Goal: Task Accomplishment & Management: Manage account settings

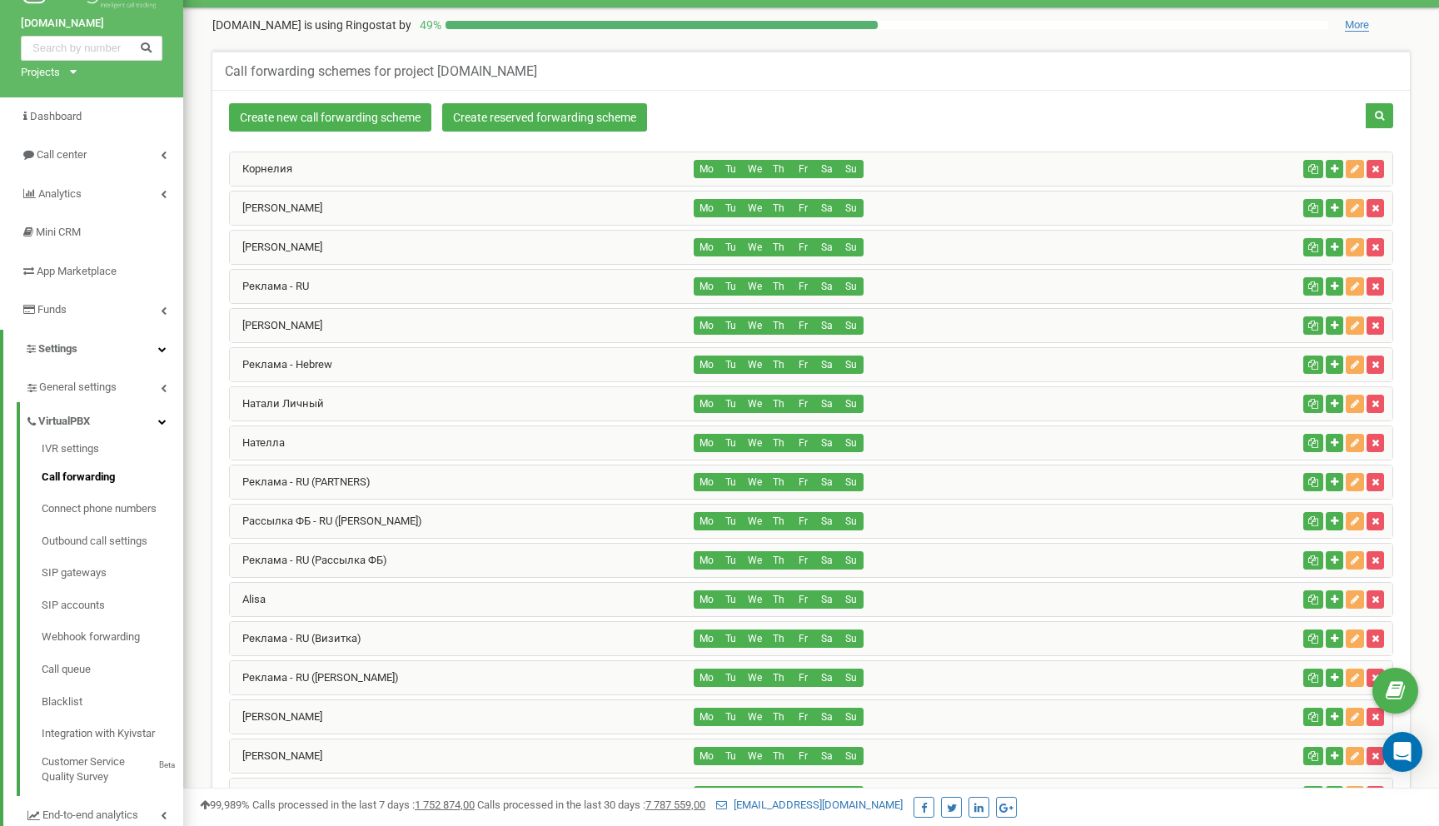
scroll to position [44, 0]
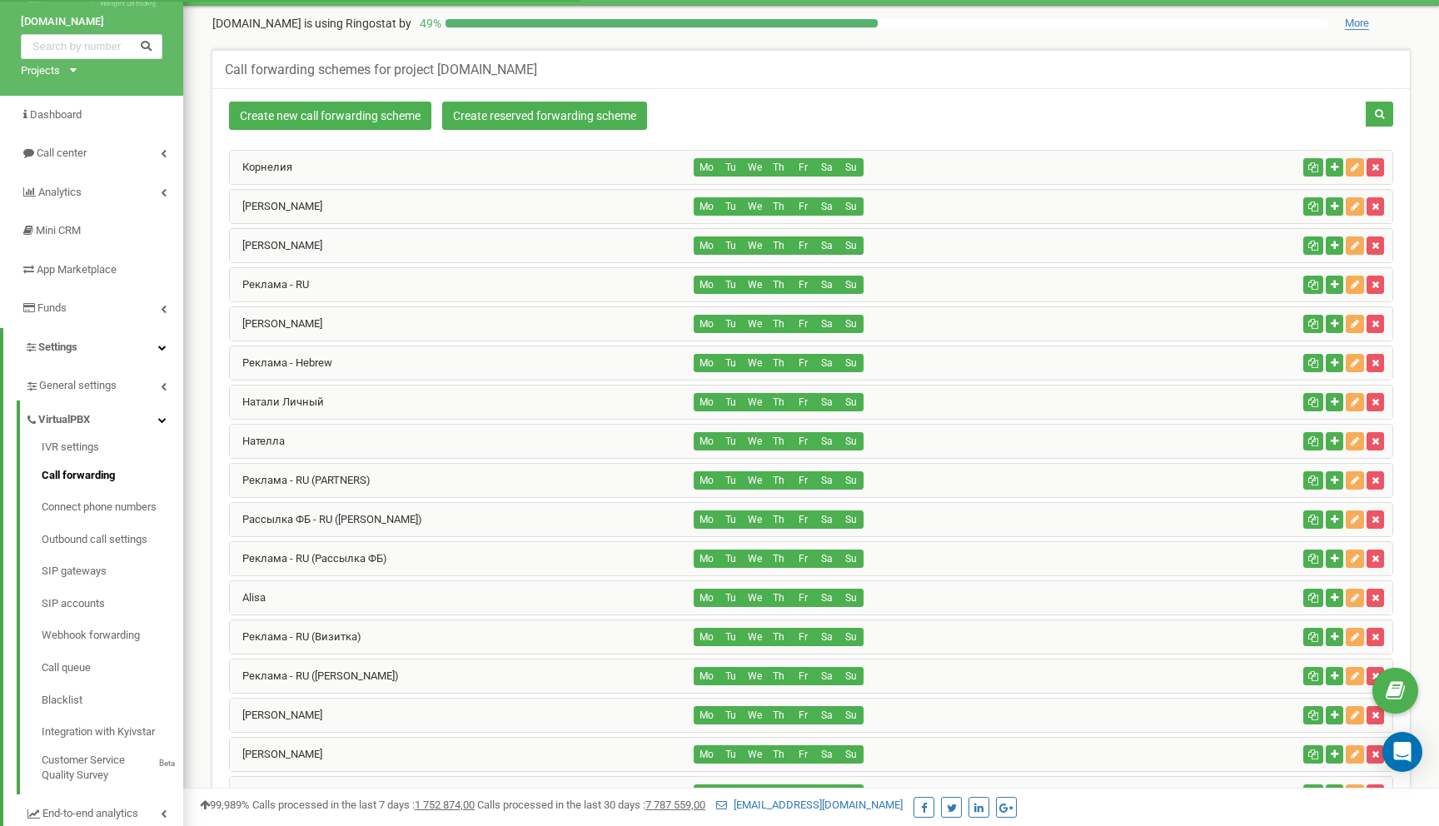
click at [316, 287] on div "Реклама - RU" at bounding box center [462, 284] width 465 height 33
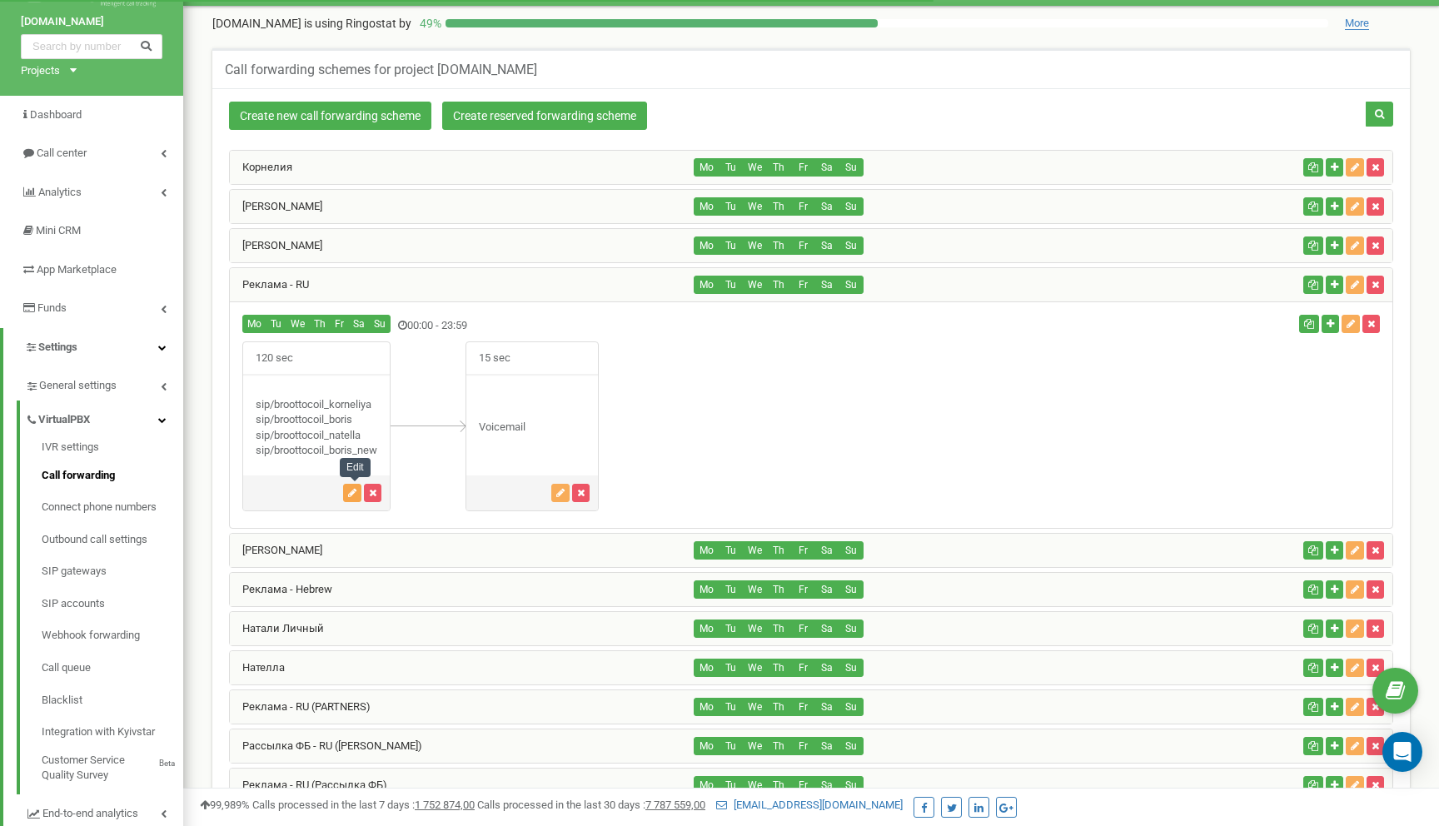
click at [355, 495] on icon "button" at bounding box center [352, 493] width 8 height 10
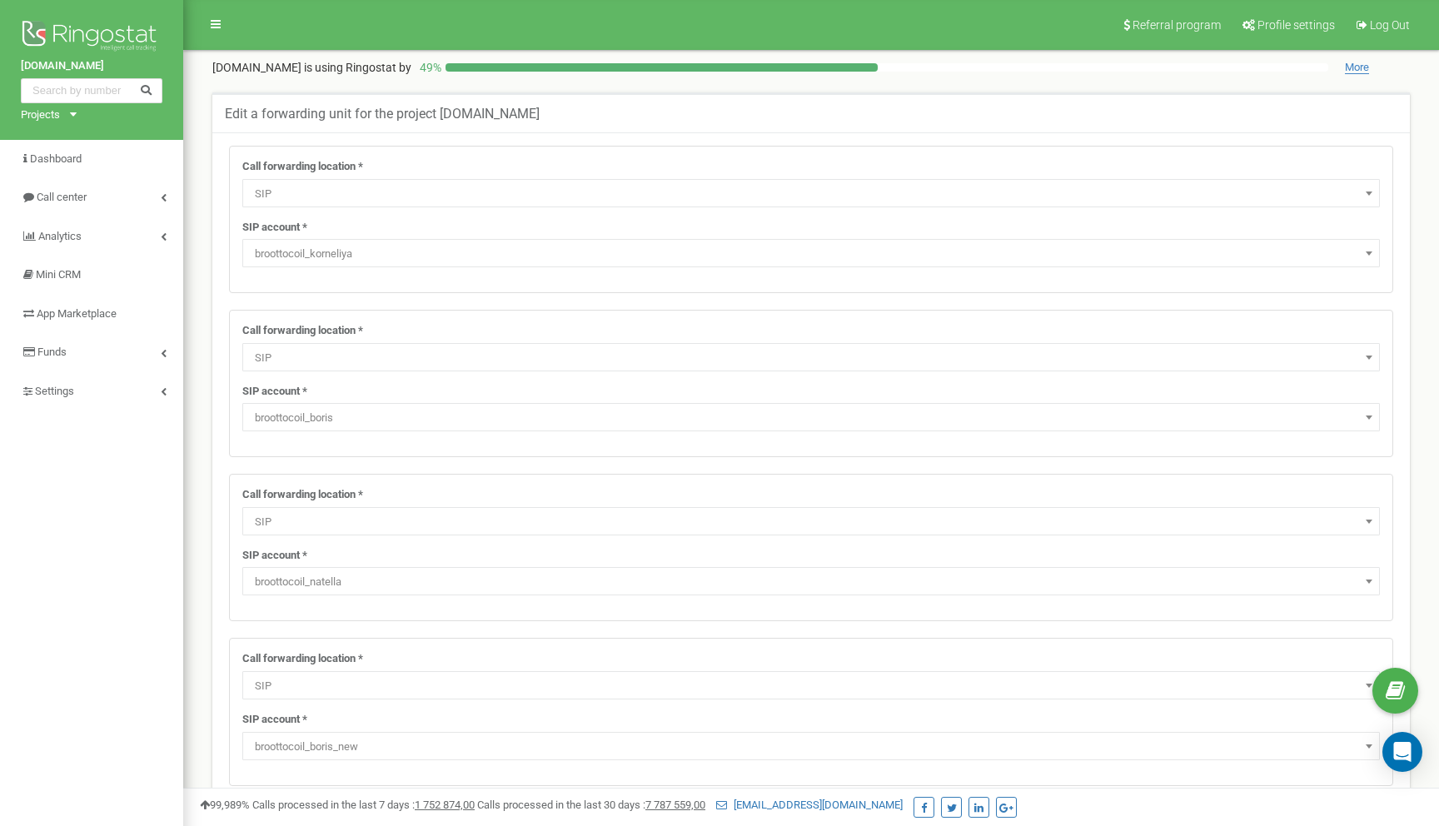
select select "SIP"
select select "broottocoil_boris"
select select "SIP"
select select "broottocoil_natella"
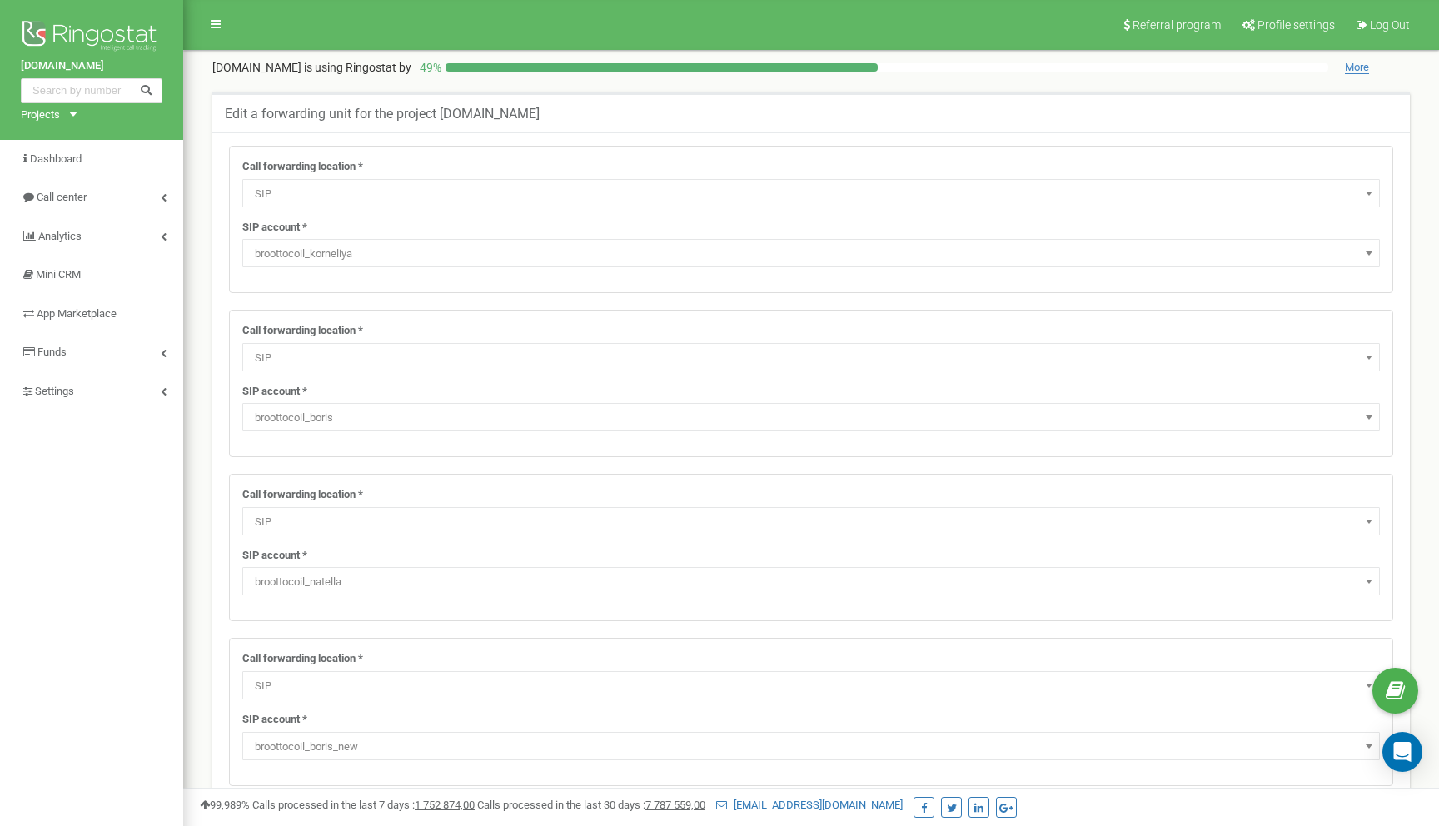
select select "SIP"
select select "broottocoil_boris_new"
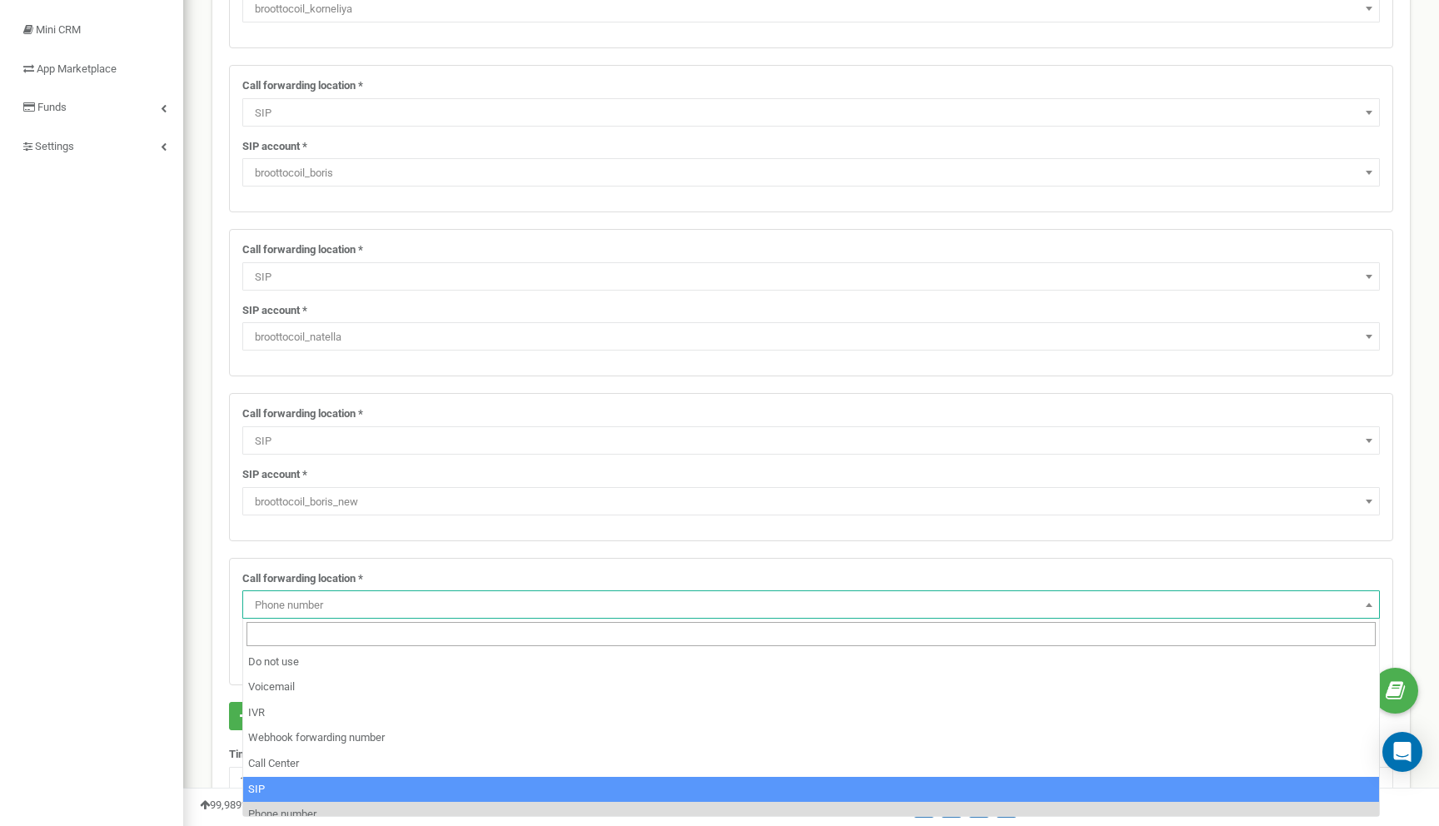
select select "SIP"
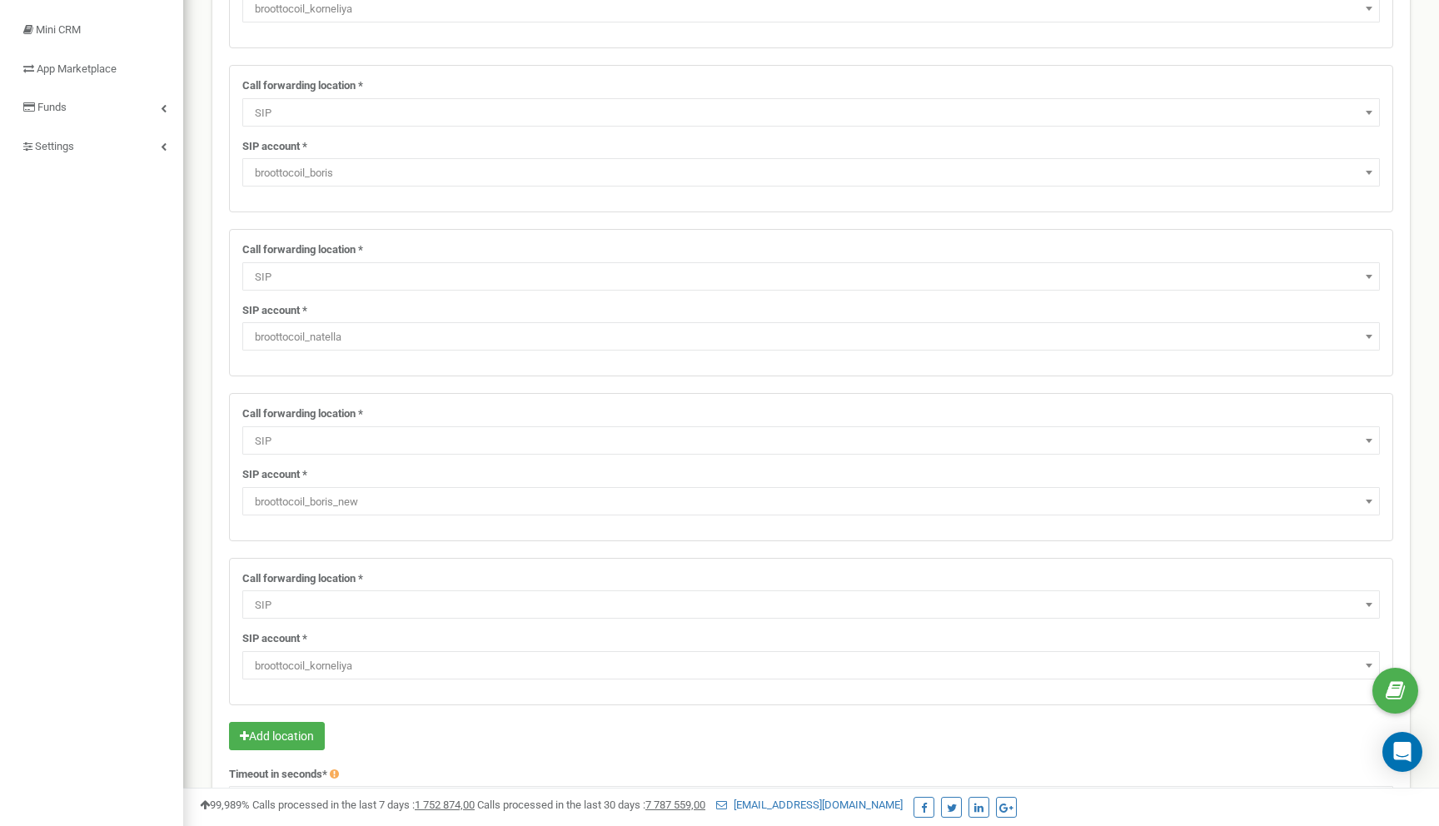
click at [373, 669] on span "broottocoil_korneliya" at bounding box center [811, 665] width 1126 height 23
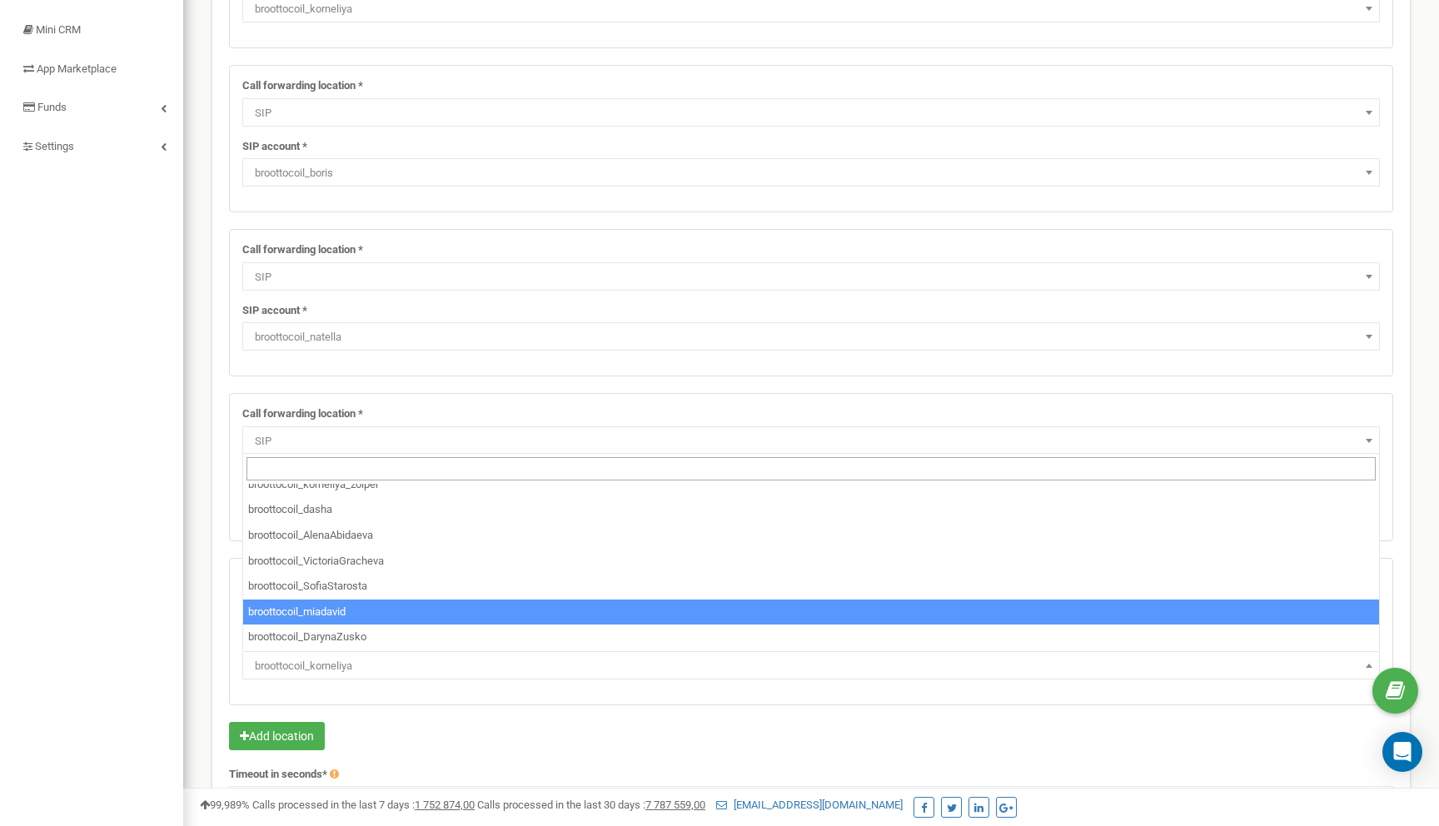
select select "broottocoil_miadavid"
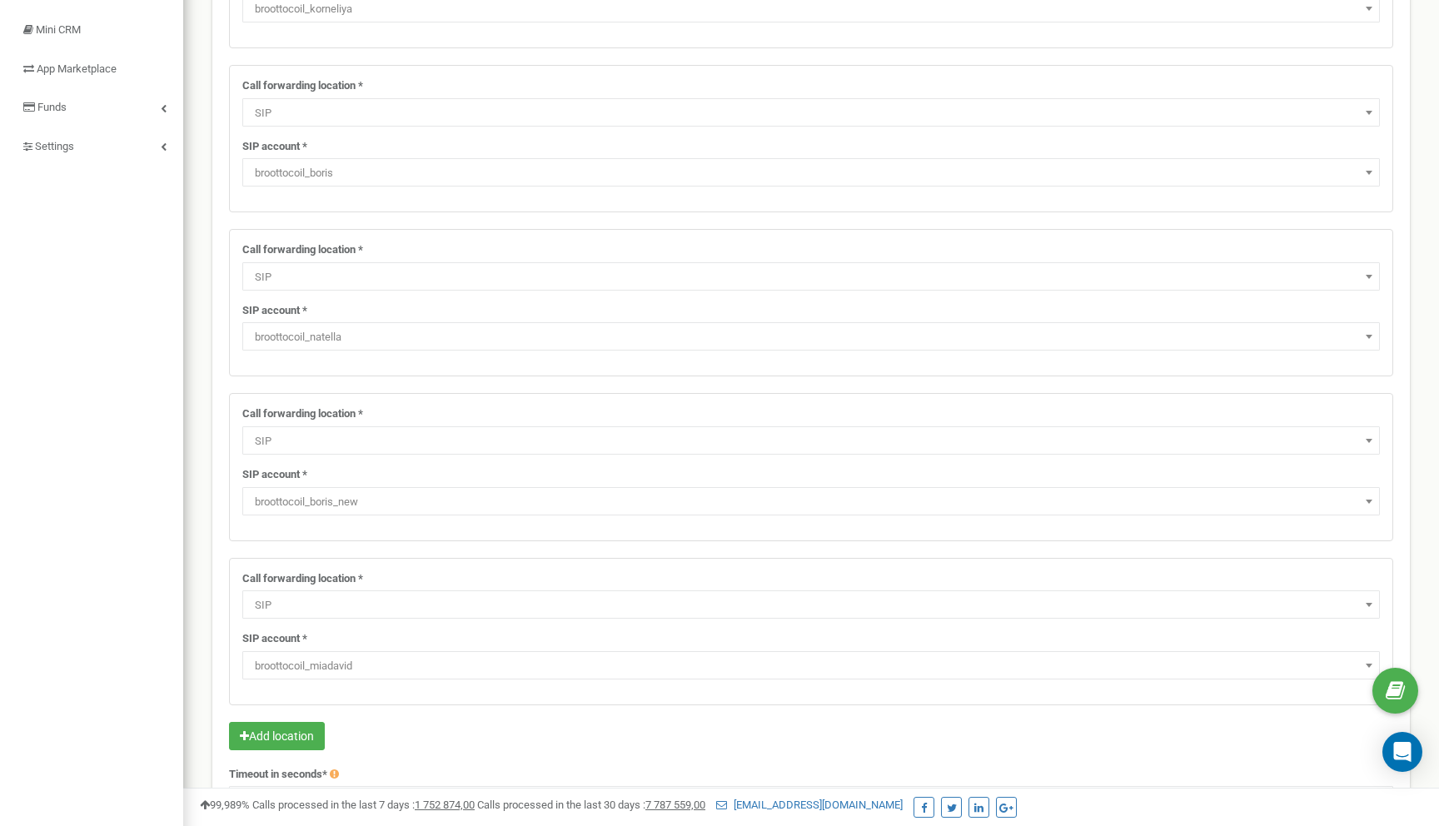
scroll to position [410, 0]
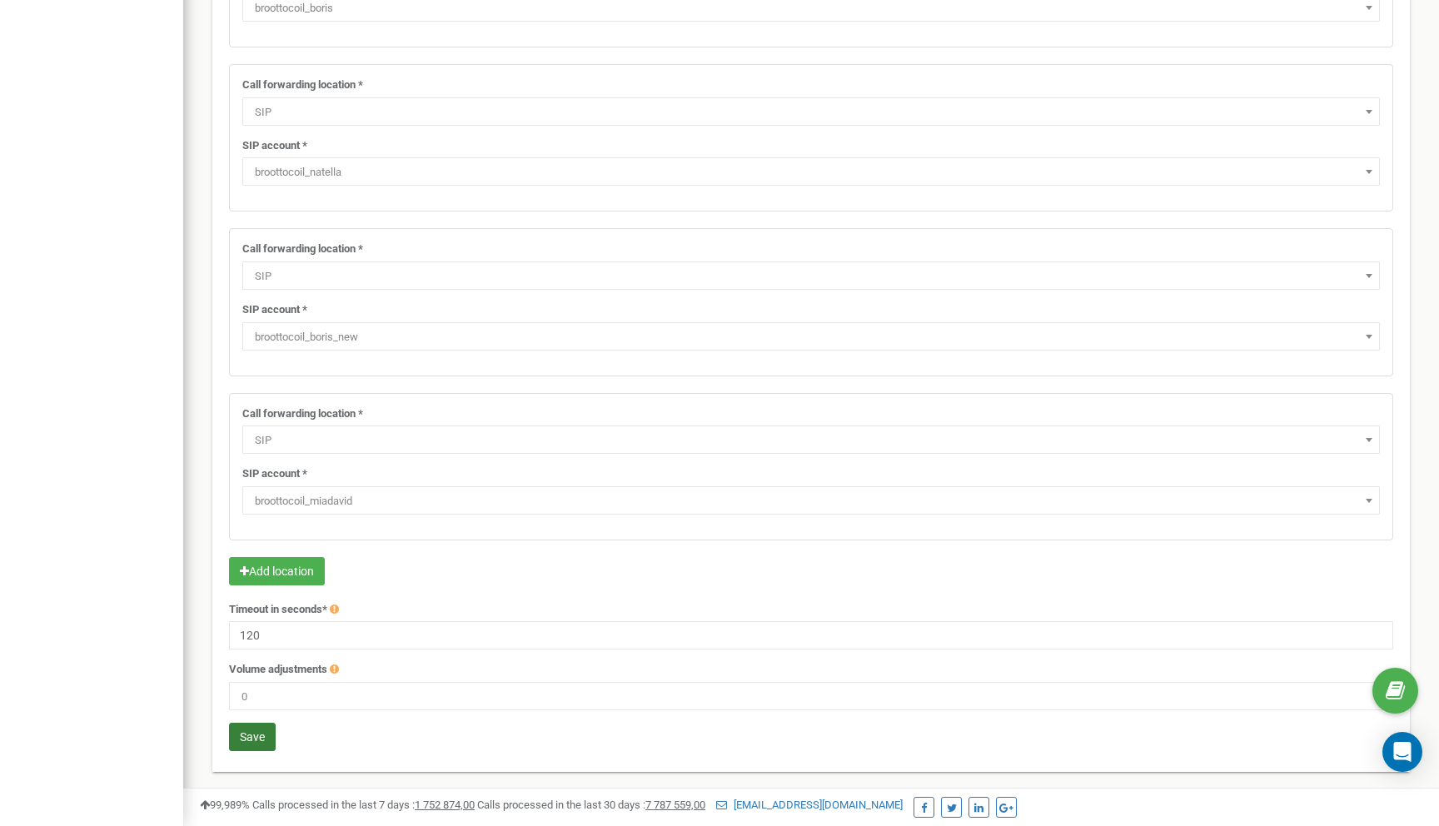
click at [253, 748] on button "Save" at bounding box center [252, 737] width 47 height 28
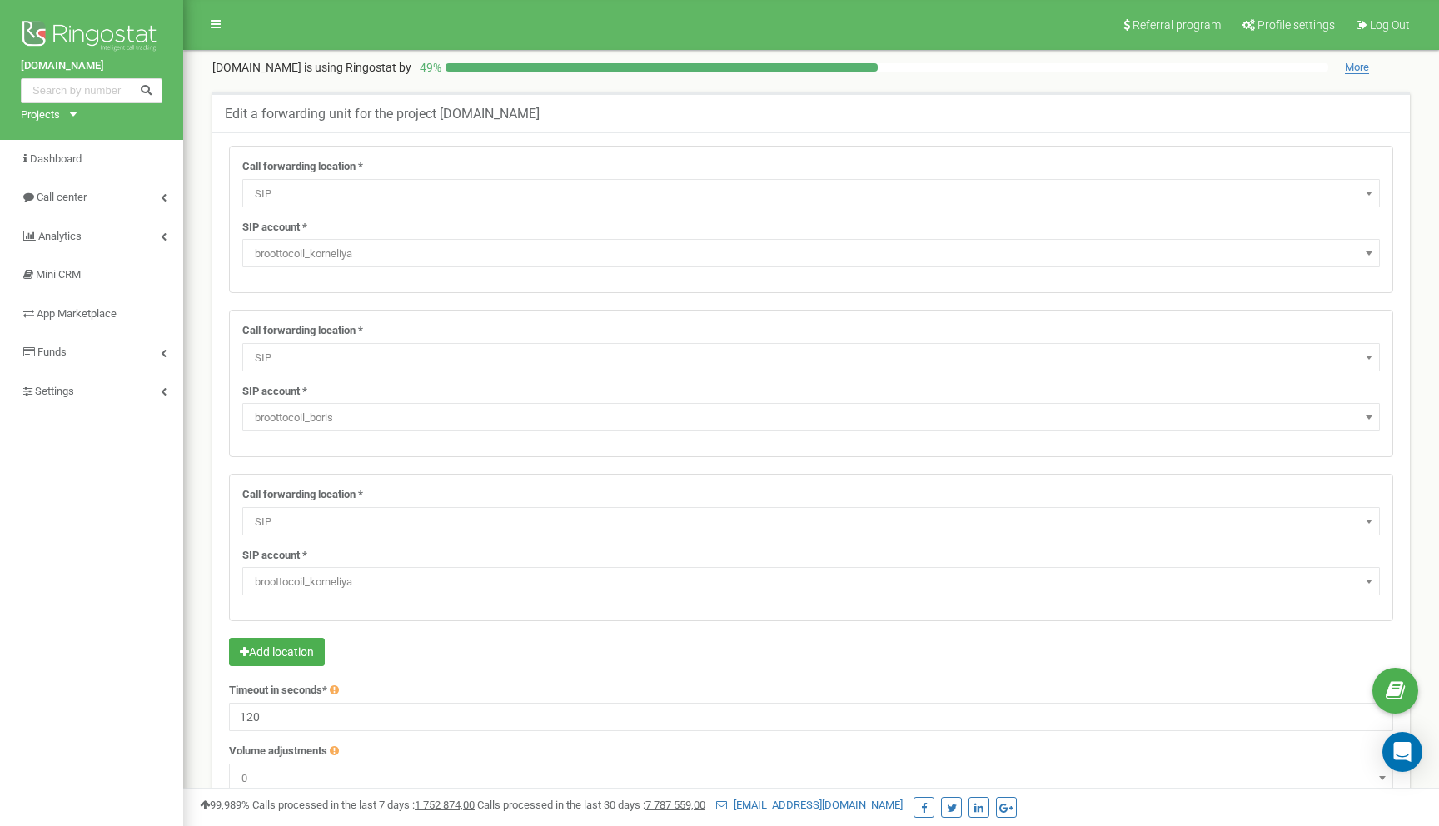
select select "SIP"
select select "broottocoil_boris"
select select "SIP"
click at [343, 596] on div "Call forwarding location * Do not use Voicemail IVR Webhook forwarding number C…" at bounding box center [811, 548] width 1162 height 146
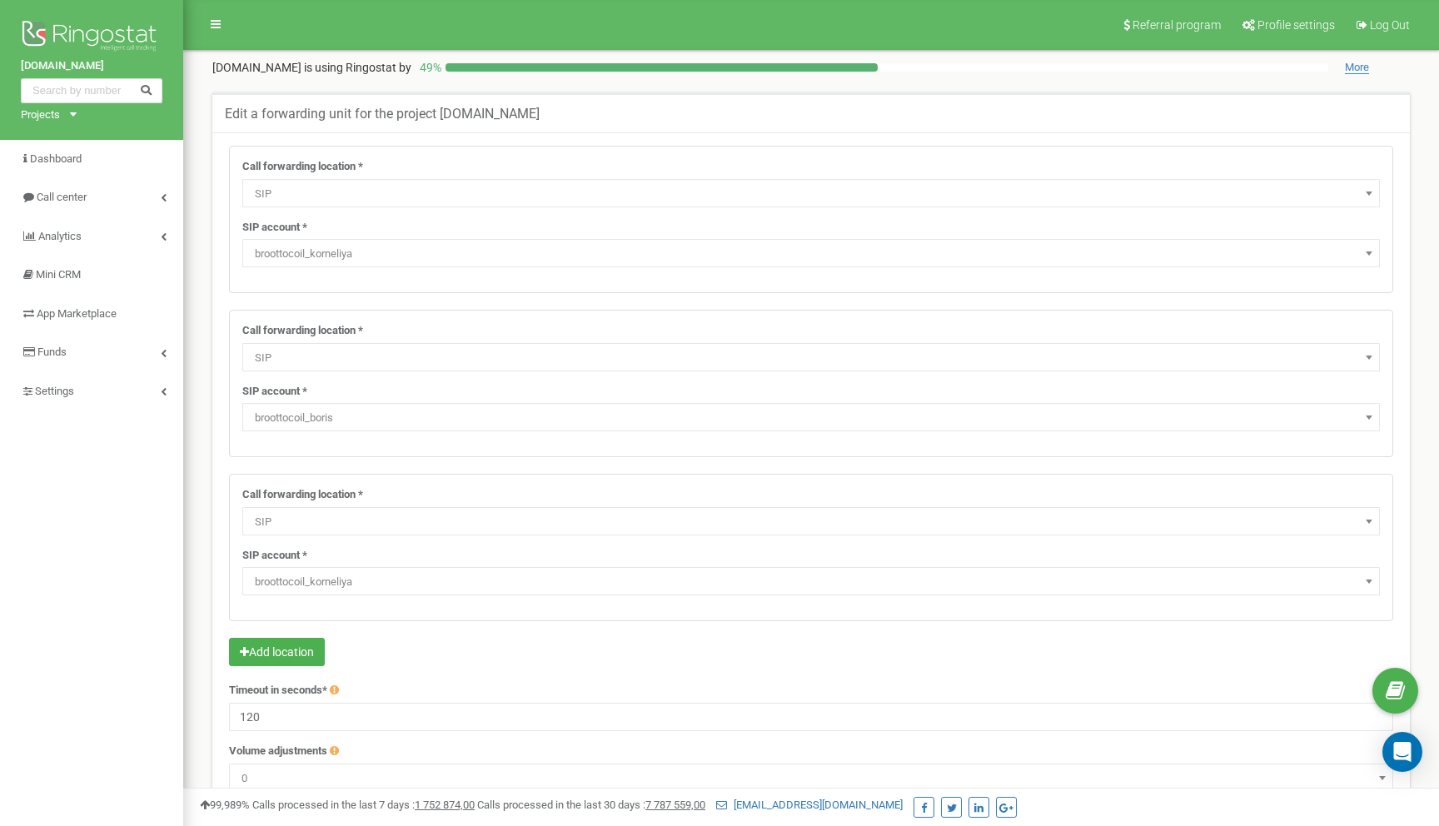
click at [375, 587] on span "broottocoil_korneliya" at bounding box center [811, 581] width 1126 height 23
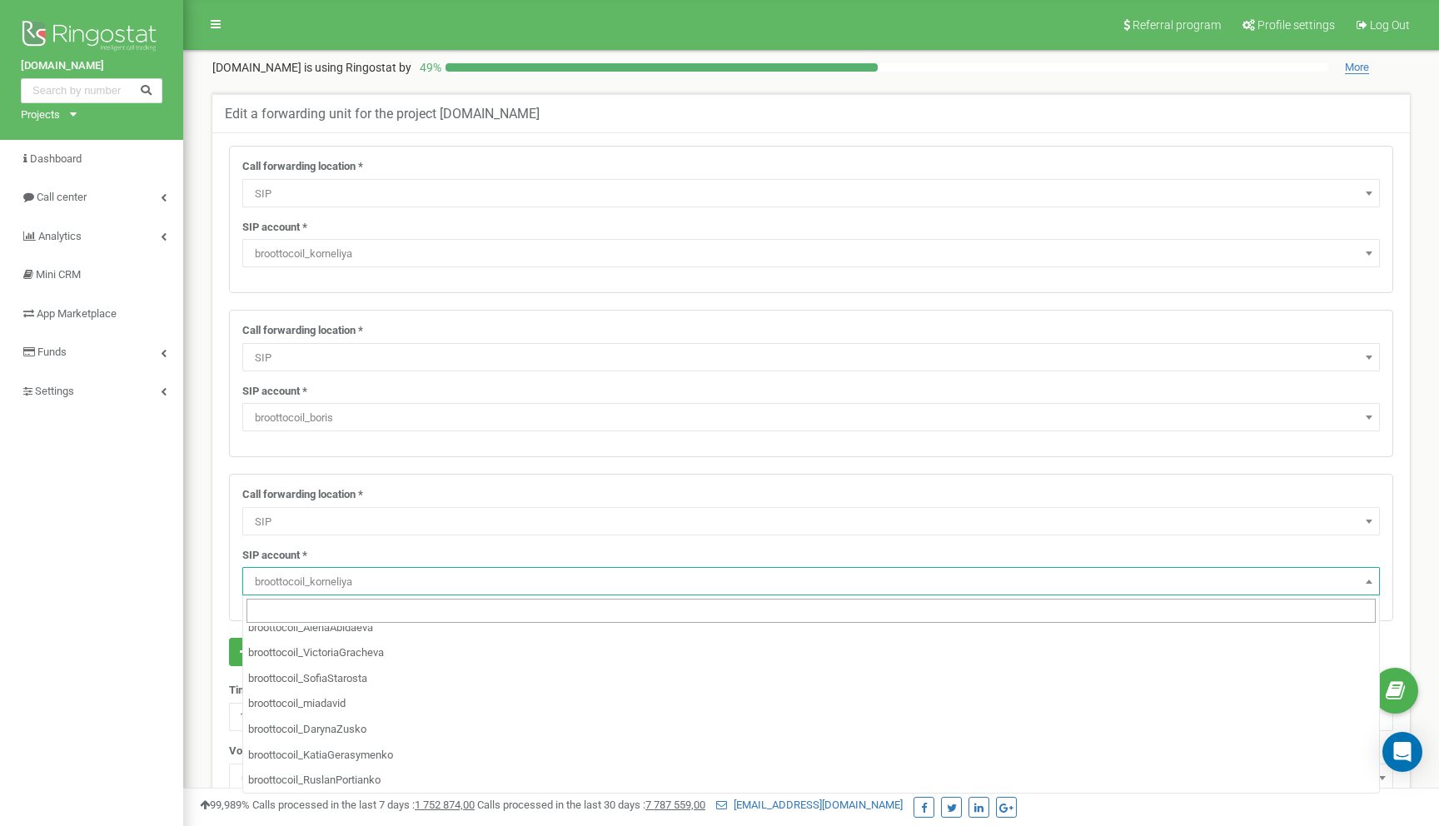
scroll to position [316, 0]
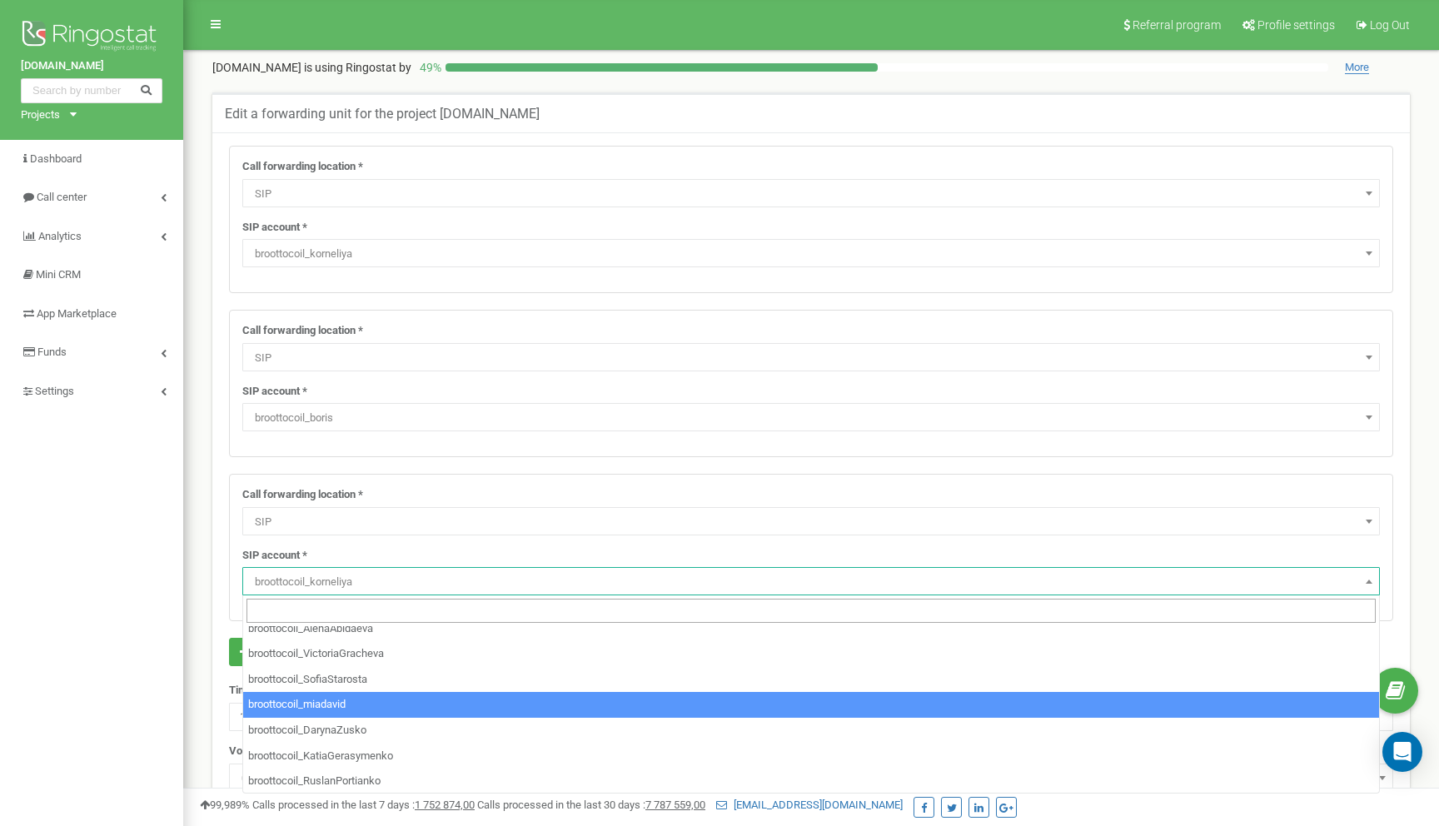
select select "broottocoil_miadavid"
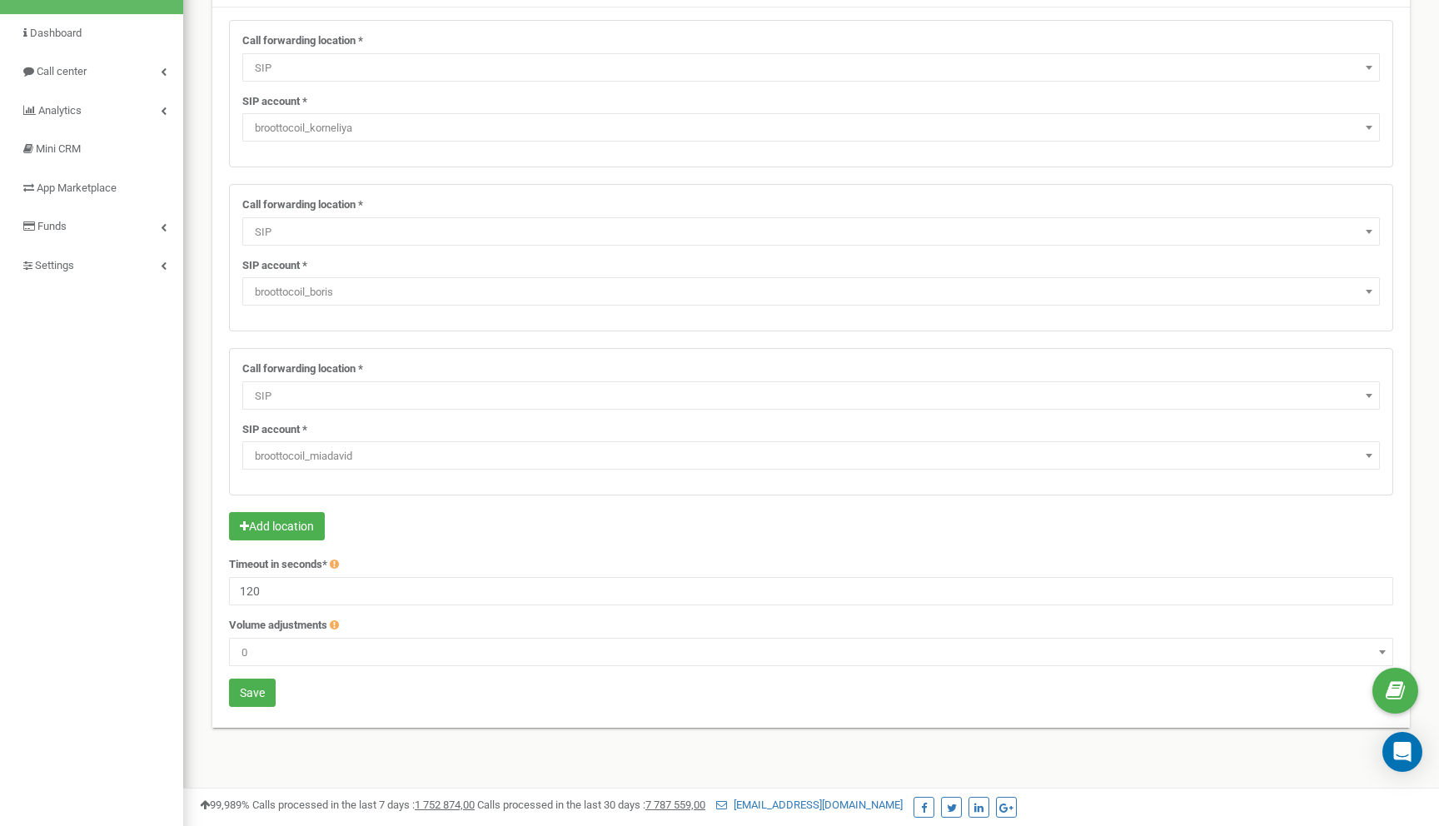
scroll to position [173, 0]
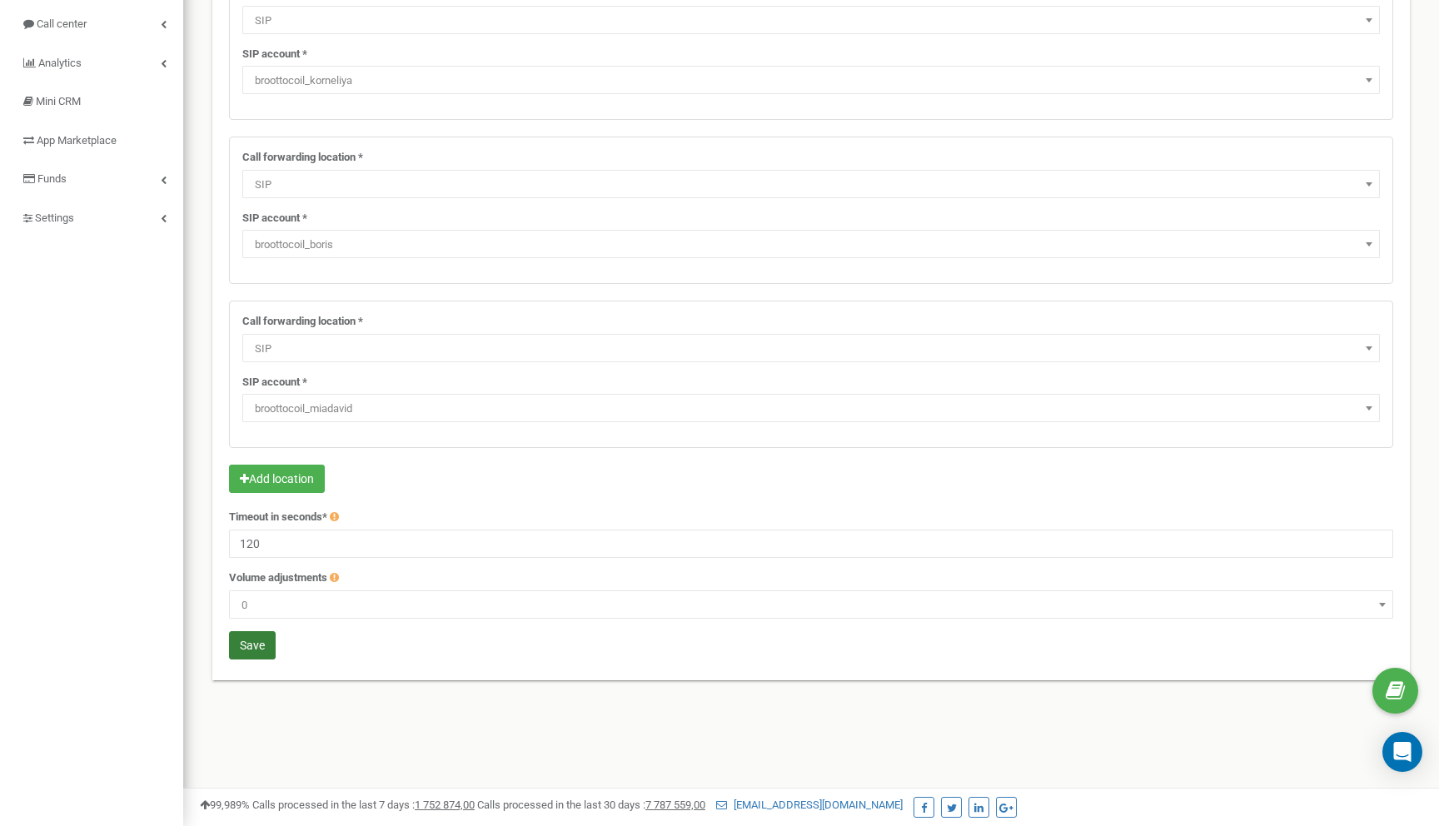
click at [233, 649] on button "Save" at bounding box center [252, 645] width 47 height 28
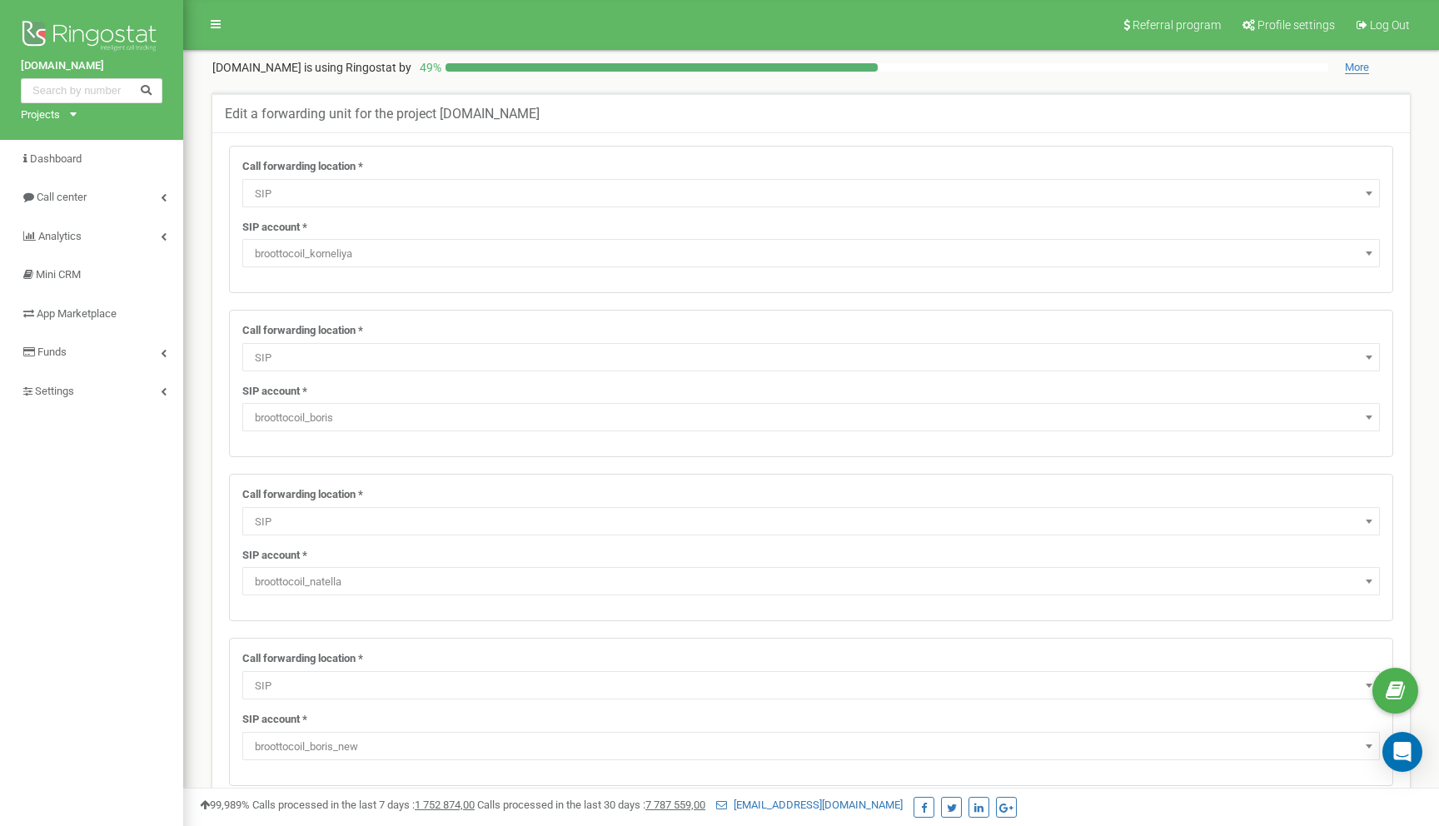
select select "SIP"
select select "broottocoil_boris"
select select "SIP"
select select "broottocoil_natella"
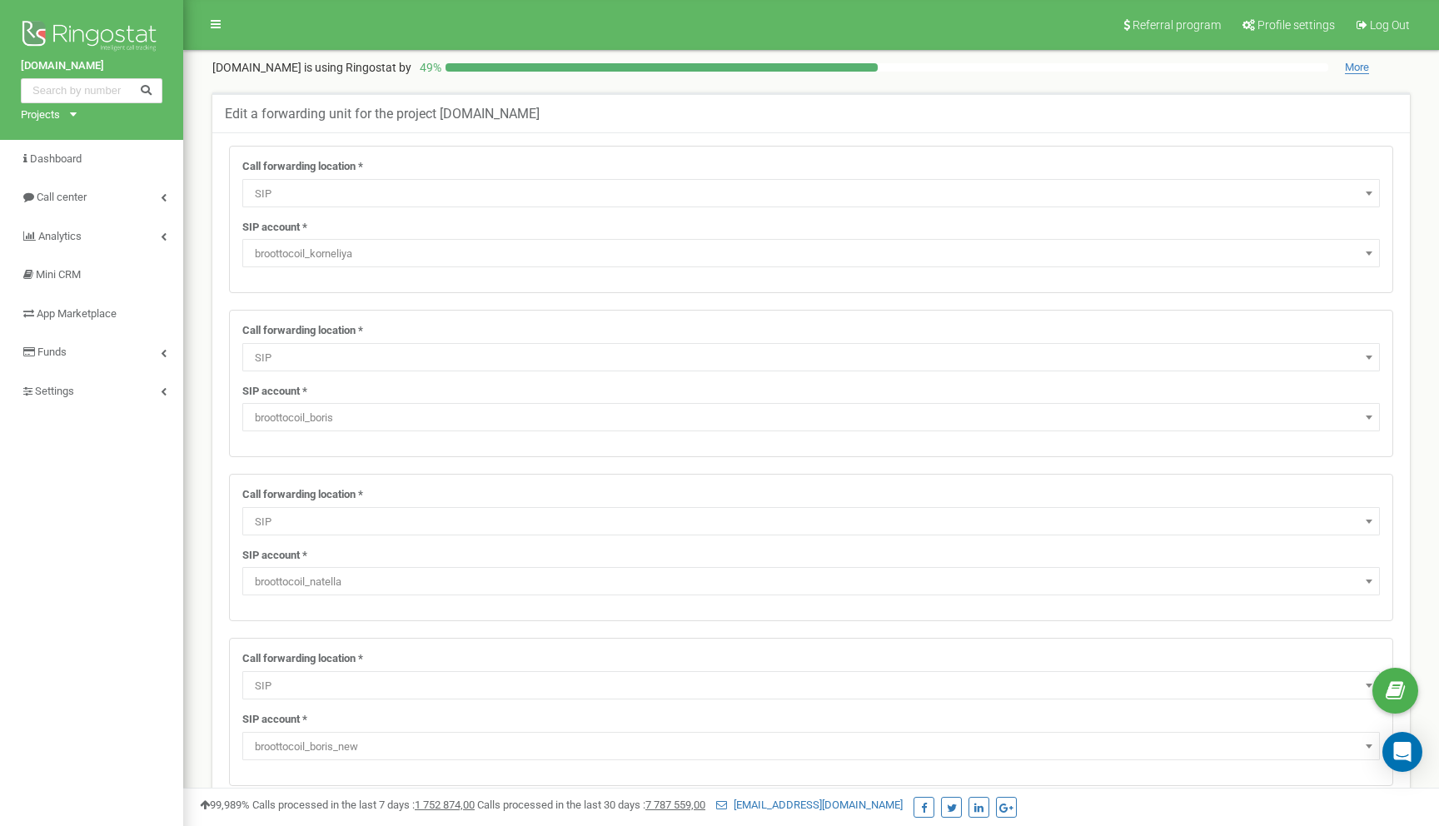
select select "SIP"
select select "broottocoil_boris_new"
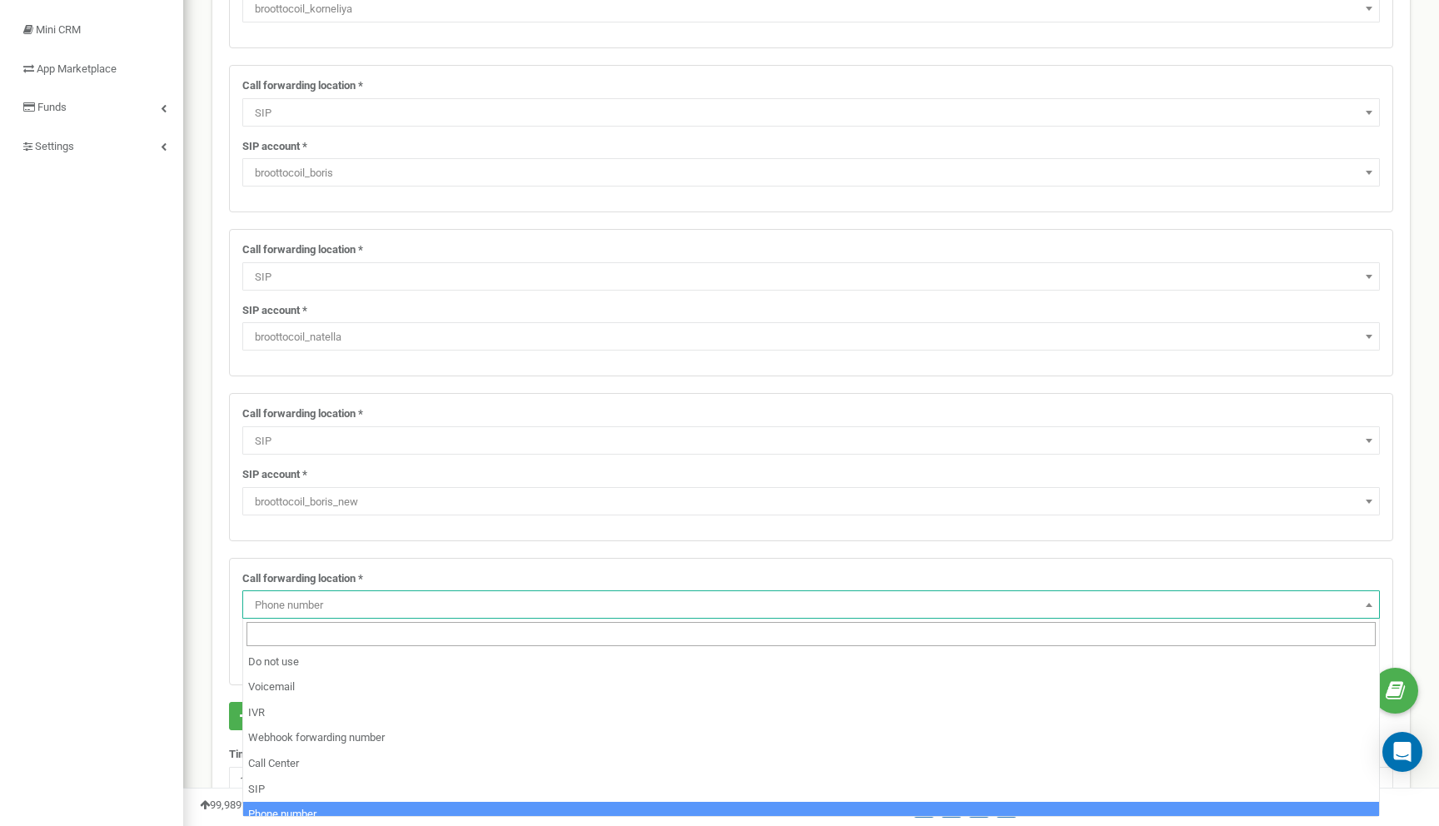
scroll to position [80, 0]
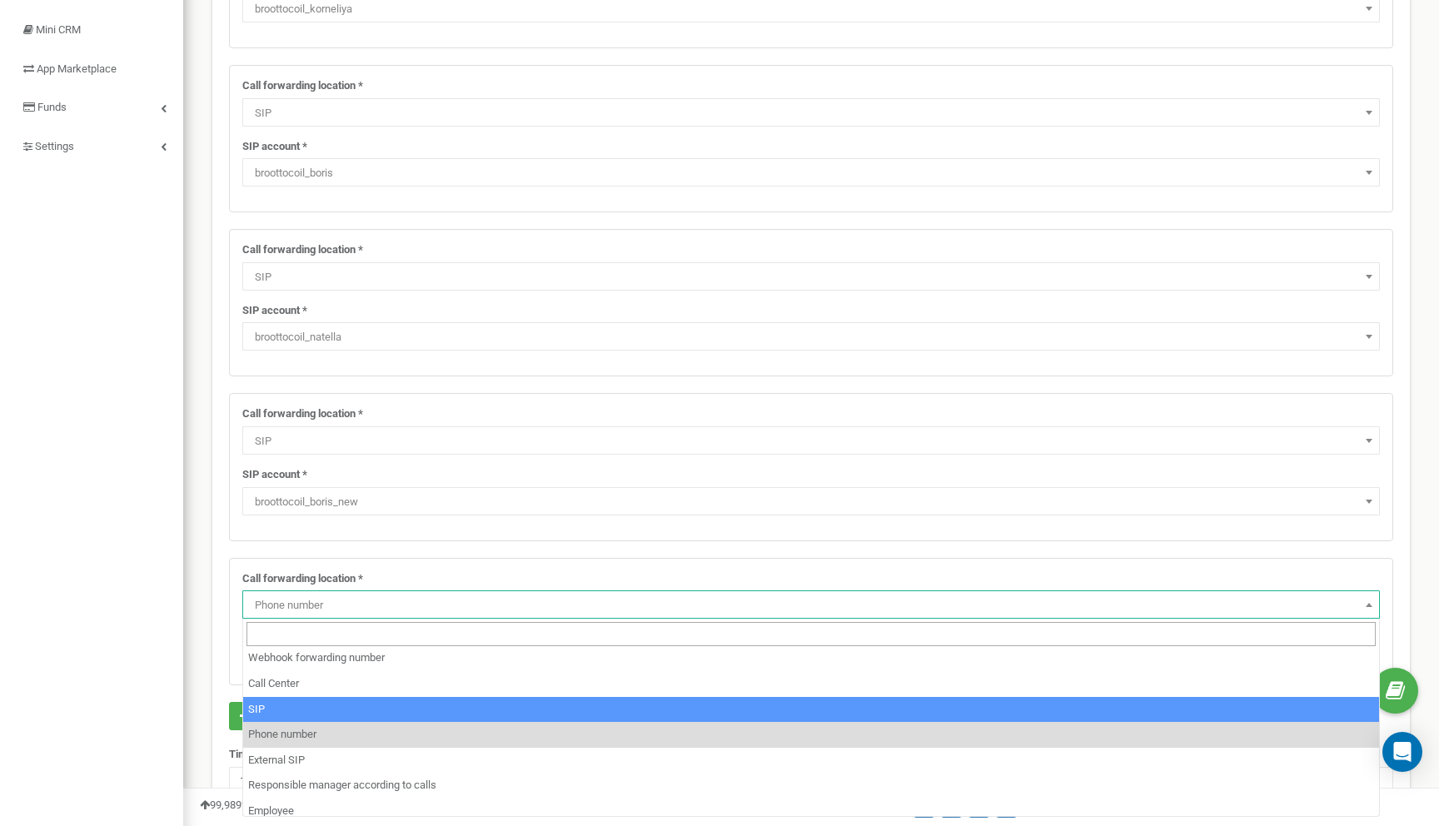
select select "SIP"
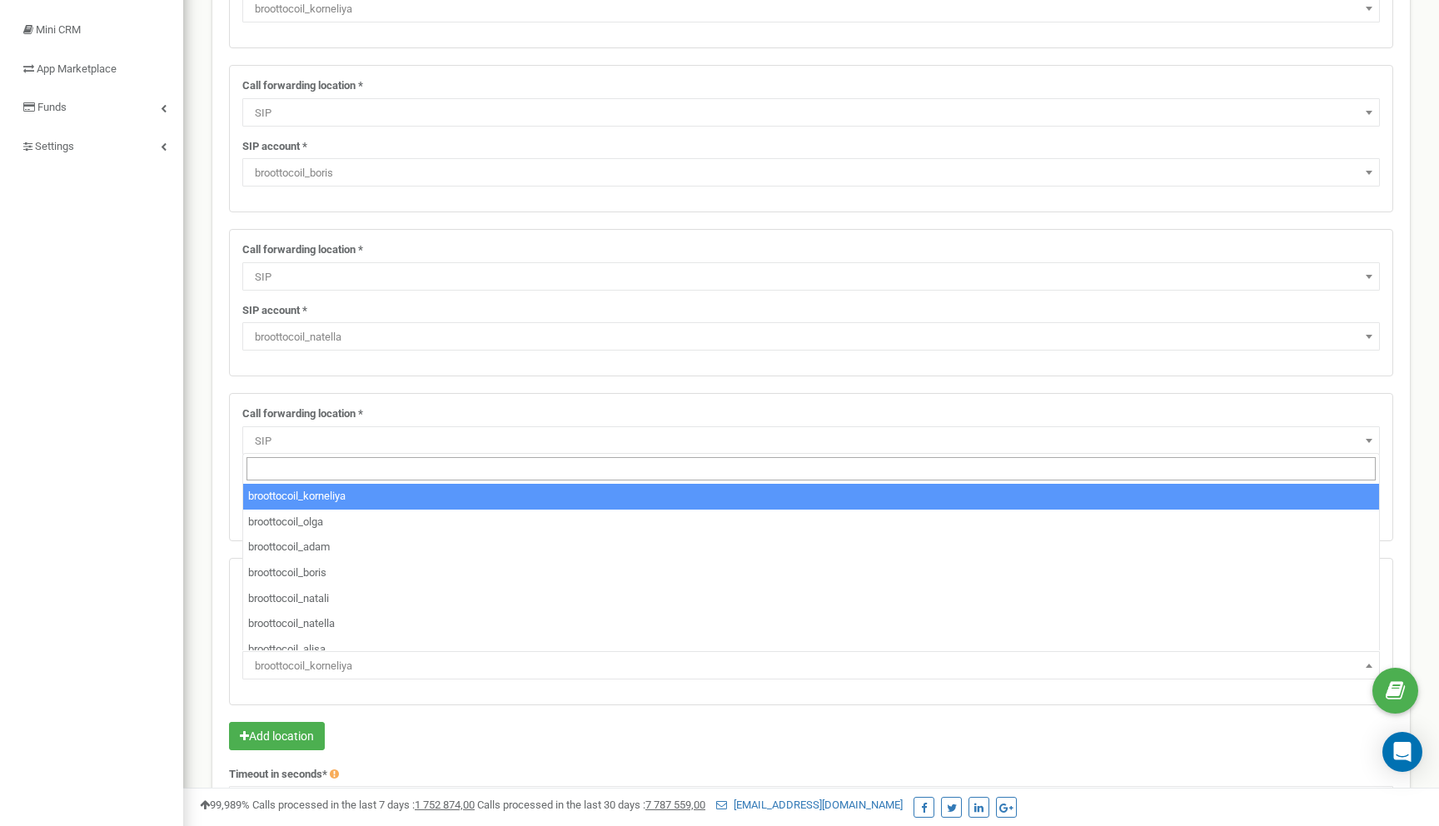
click at [324, 662] on span "broottocoil_korneliya" at bounding box center [811, 665] width 1126 height 23
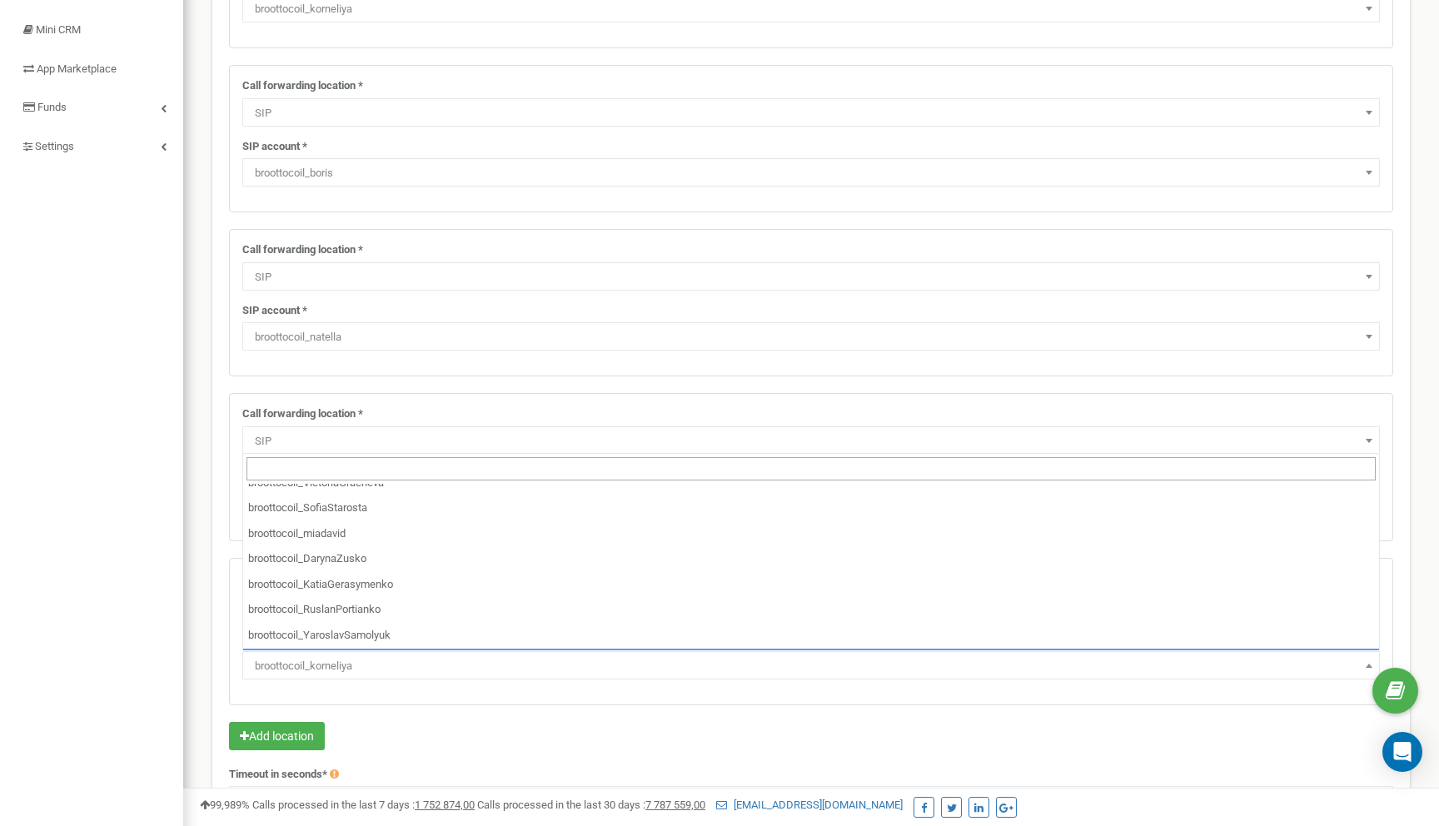
scroll to position [341, 0]
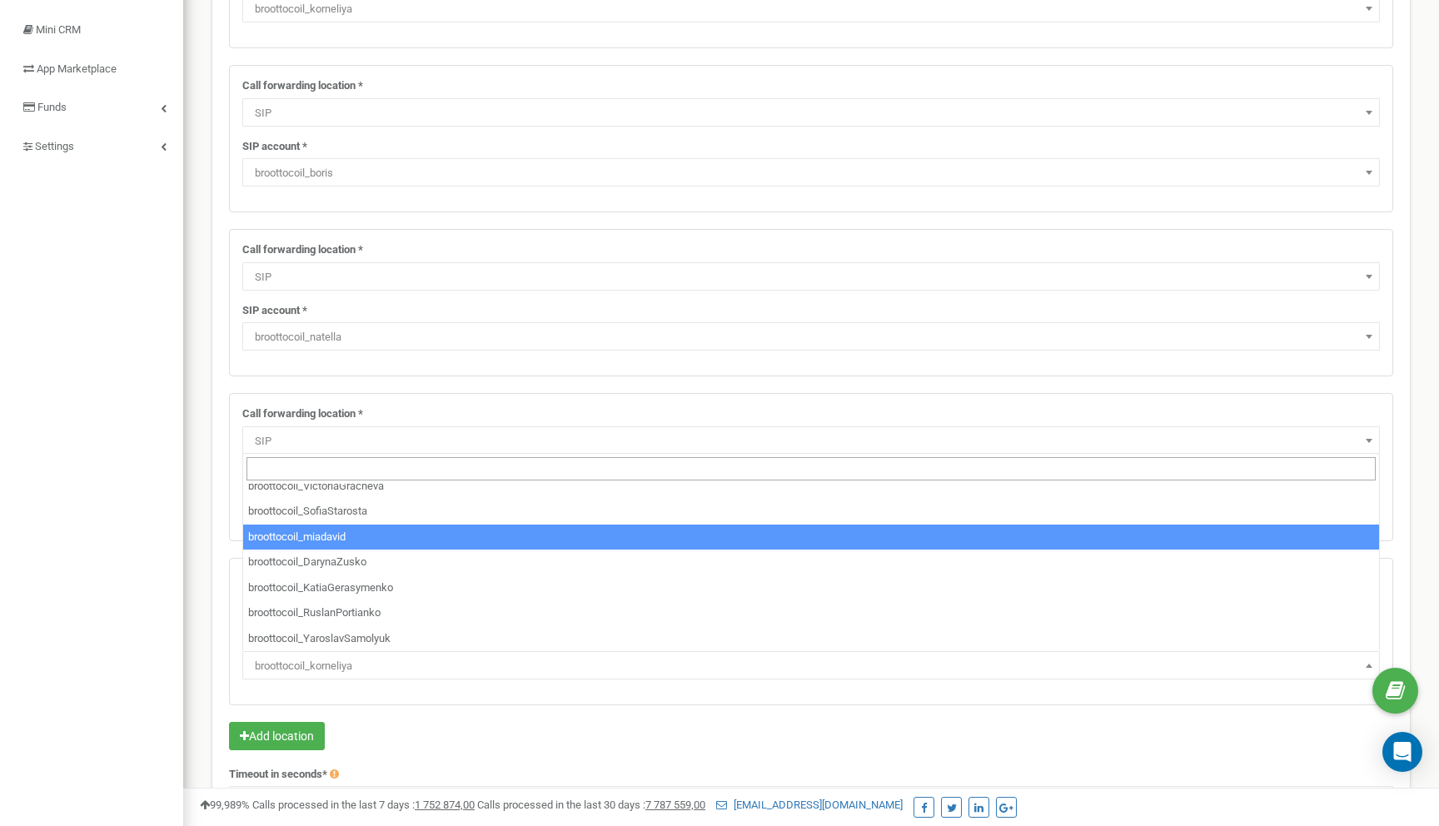
select select "broottocoil_miadavid"
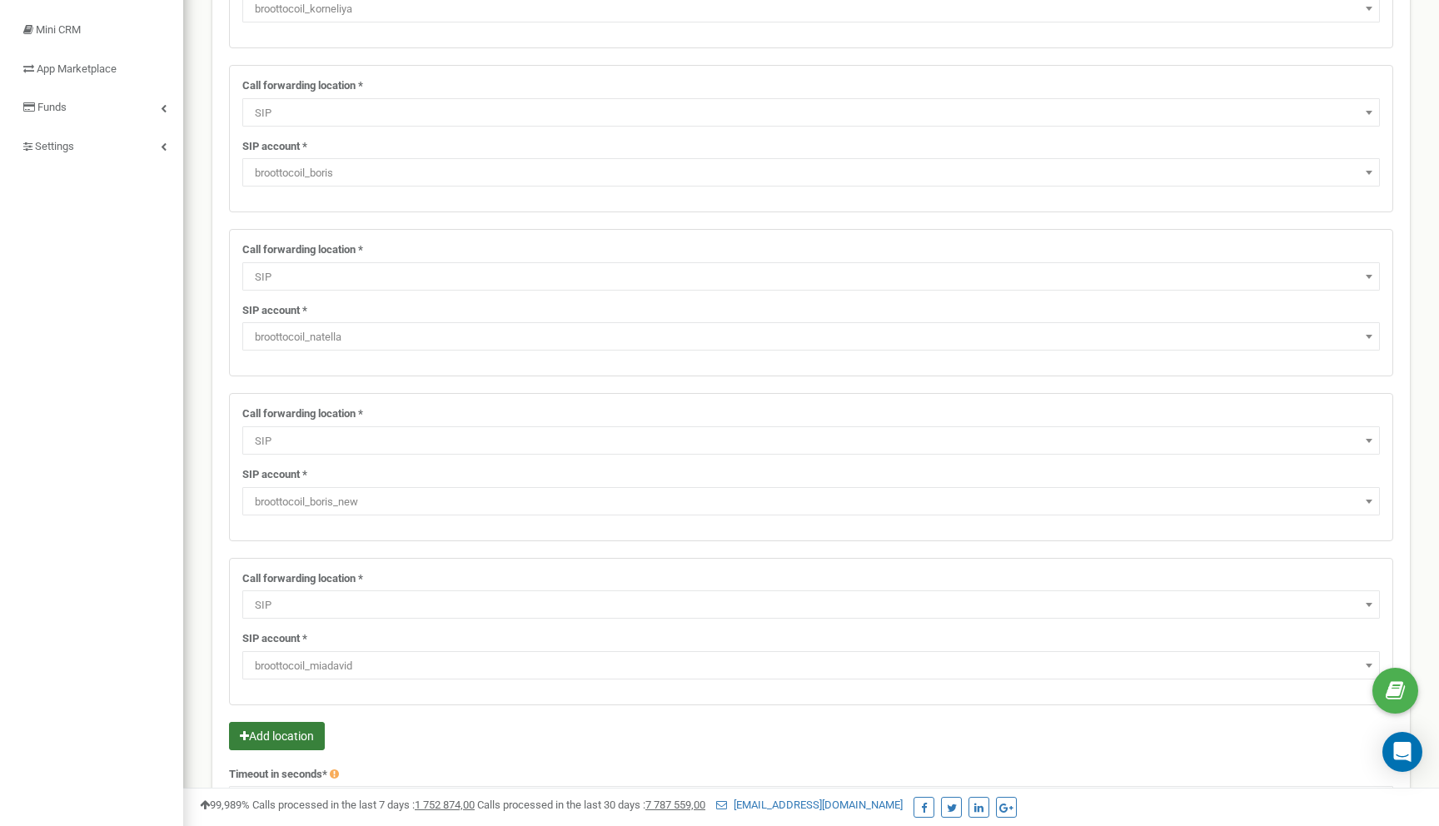
click at [270, 748] on button "Add location" at bounding box center [277, 736] width 96 height 28
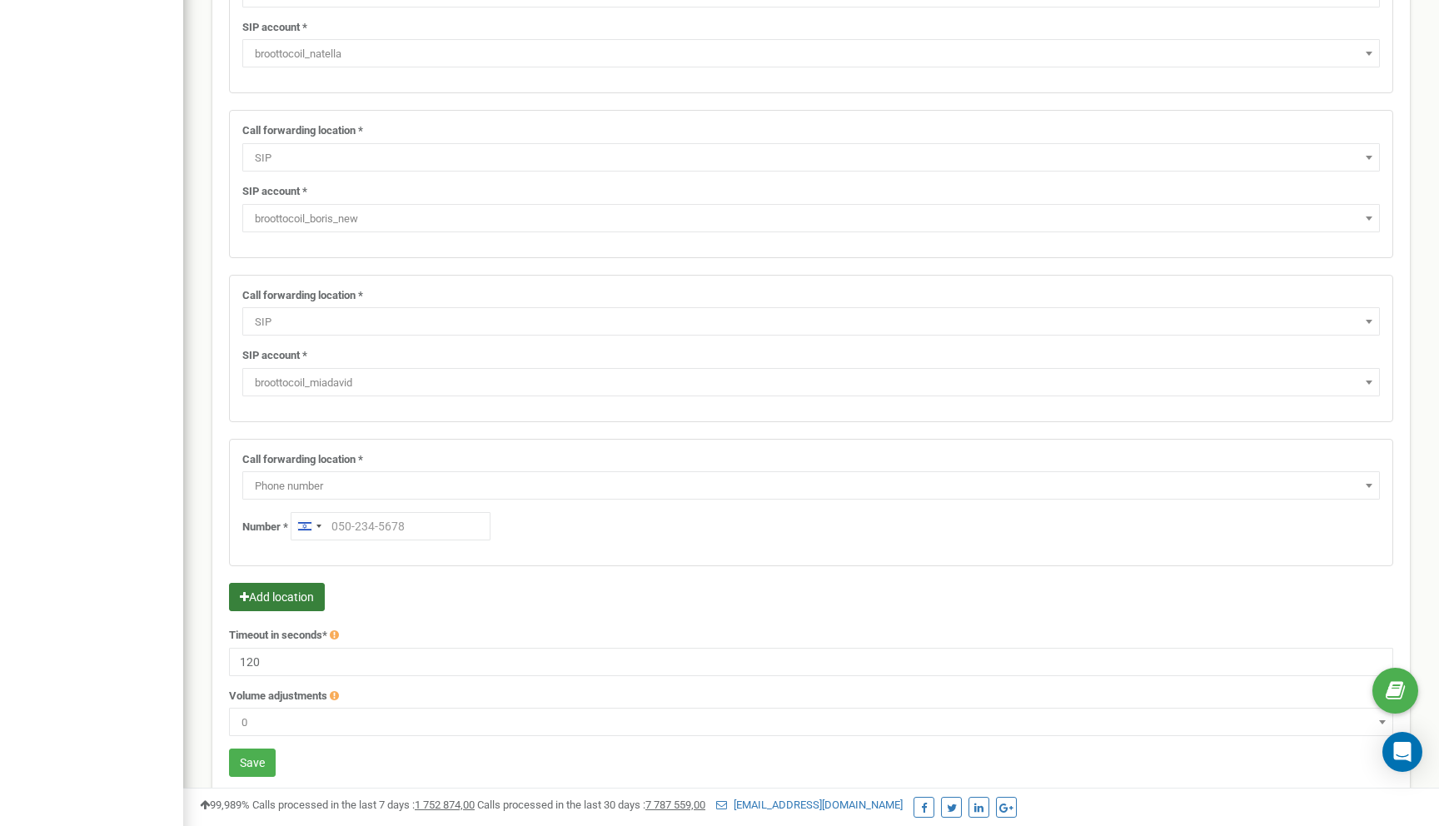
scroll to position [554, 0]
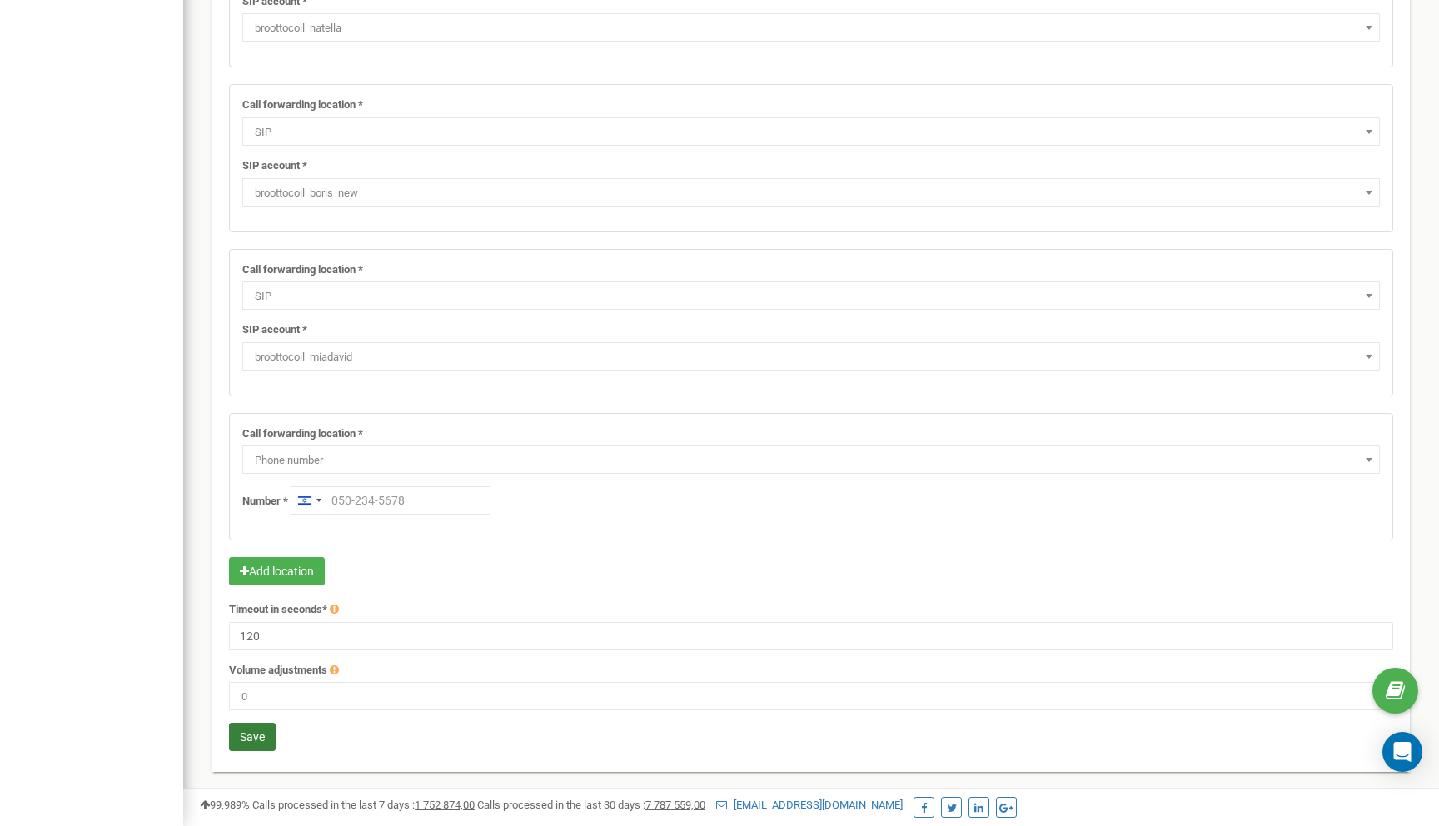
click at [260, 733] on button "Save" at bounding box center [252, 737] width 47 height 28
click at [298, 459] on span "Phone number" at bounding box center [811, 460] width 1126 height 23
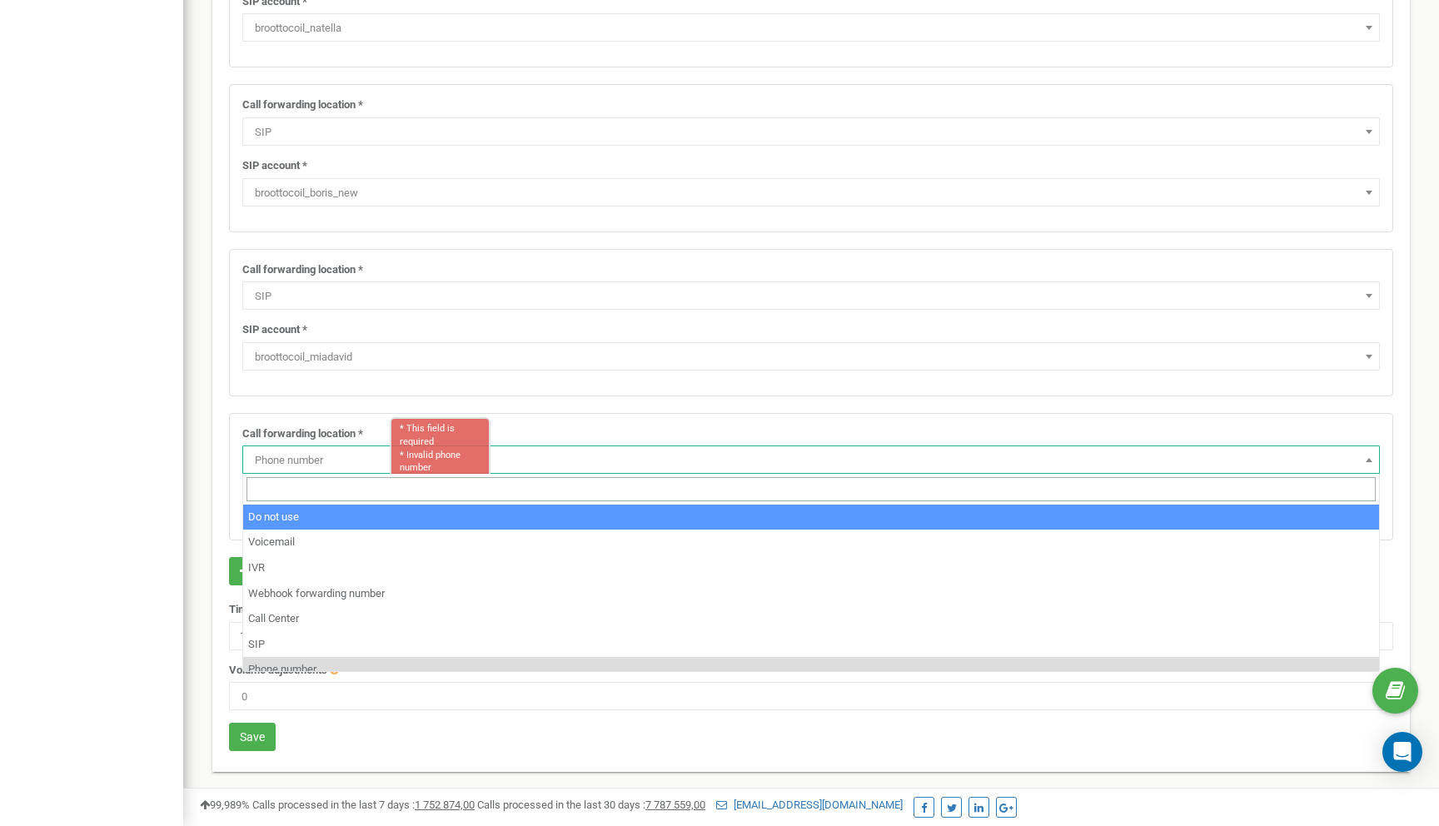
select select "pro"
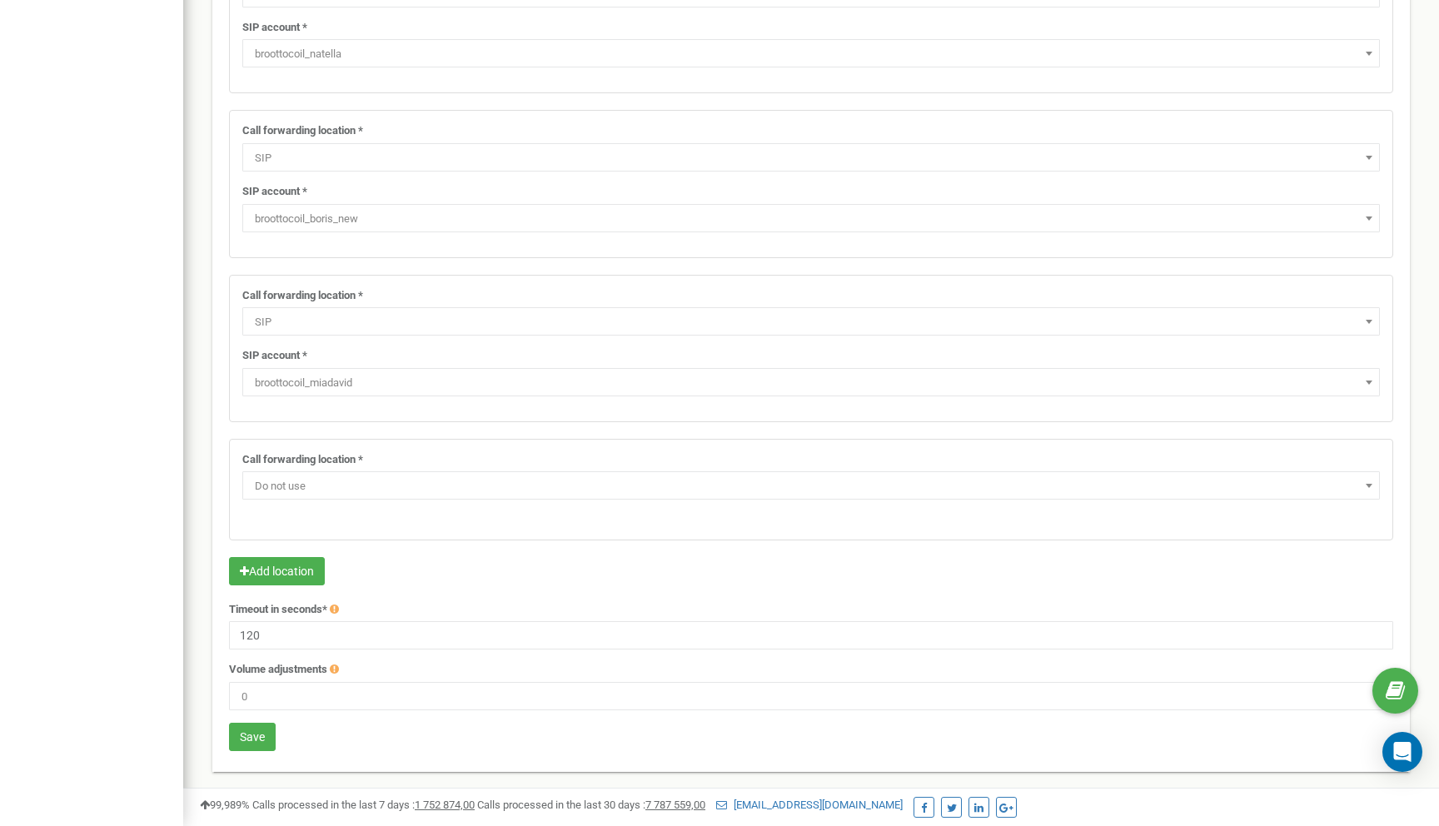
scroll to position [528, 0]
click at [264, 743] on button "Save" at bounding box center [252, 737] width 47 height 28
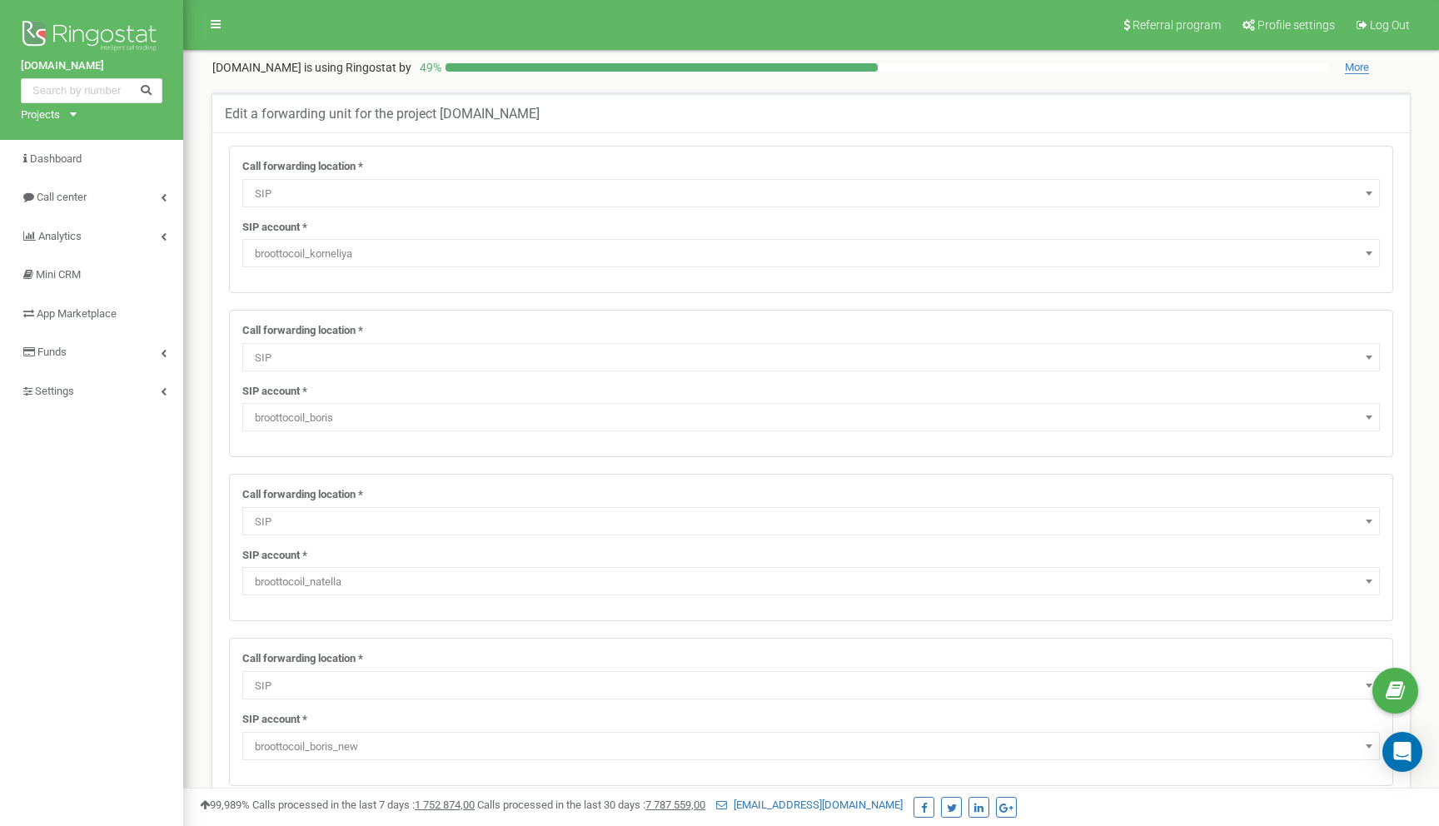
select select "SIP"
select select "broottocoil_boris"
select select "SIP"
select select "broottocoil_natella"
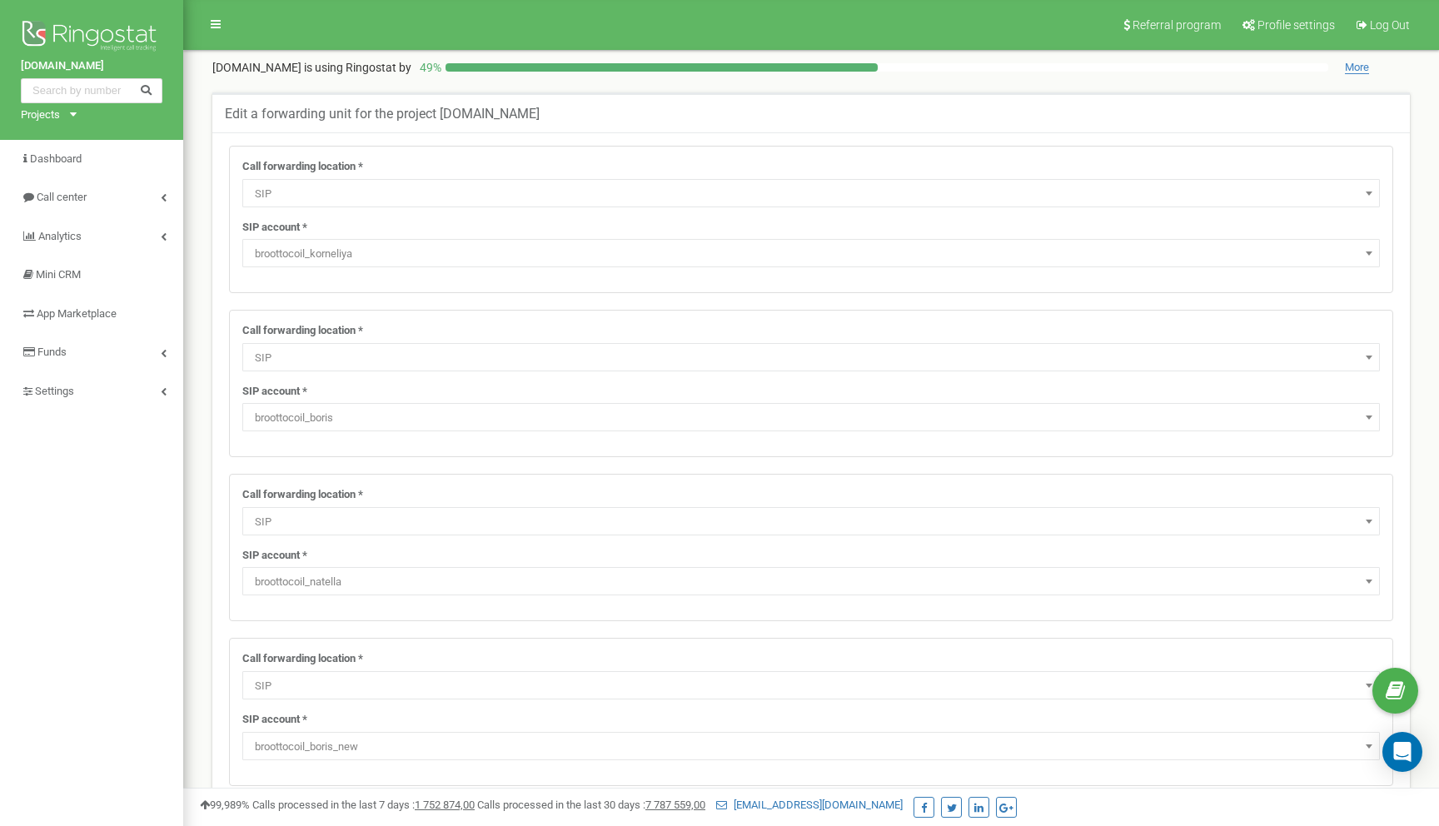
select select "SIP"
select select "broottocoil_boris_new"
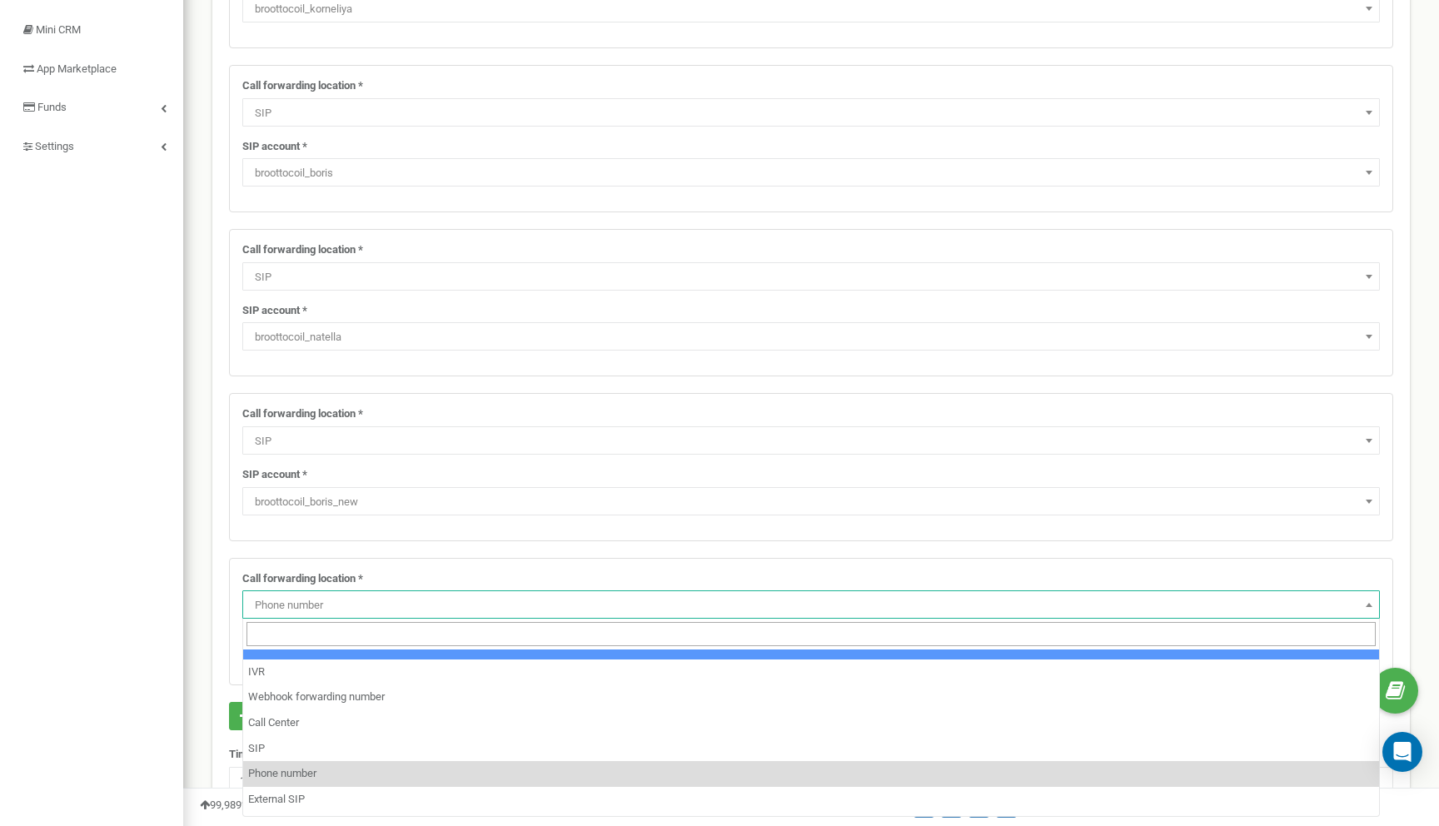
scroll to position [46, 0]
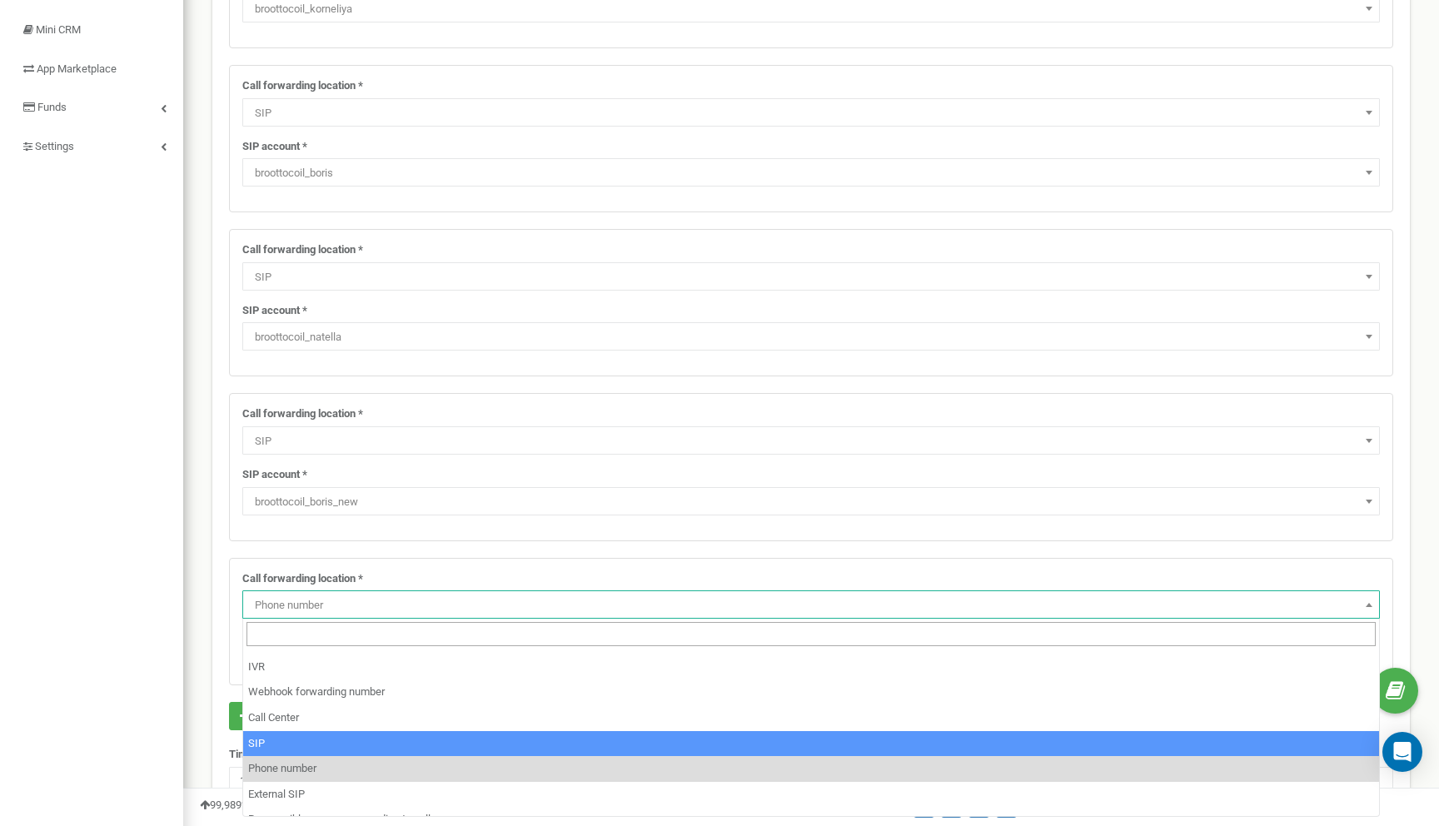
select select "SIP"
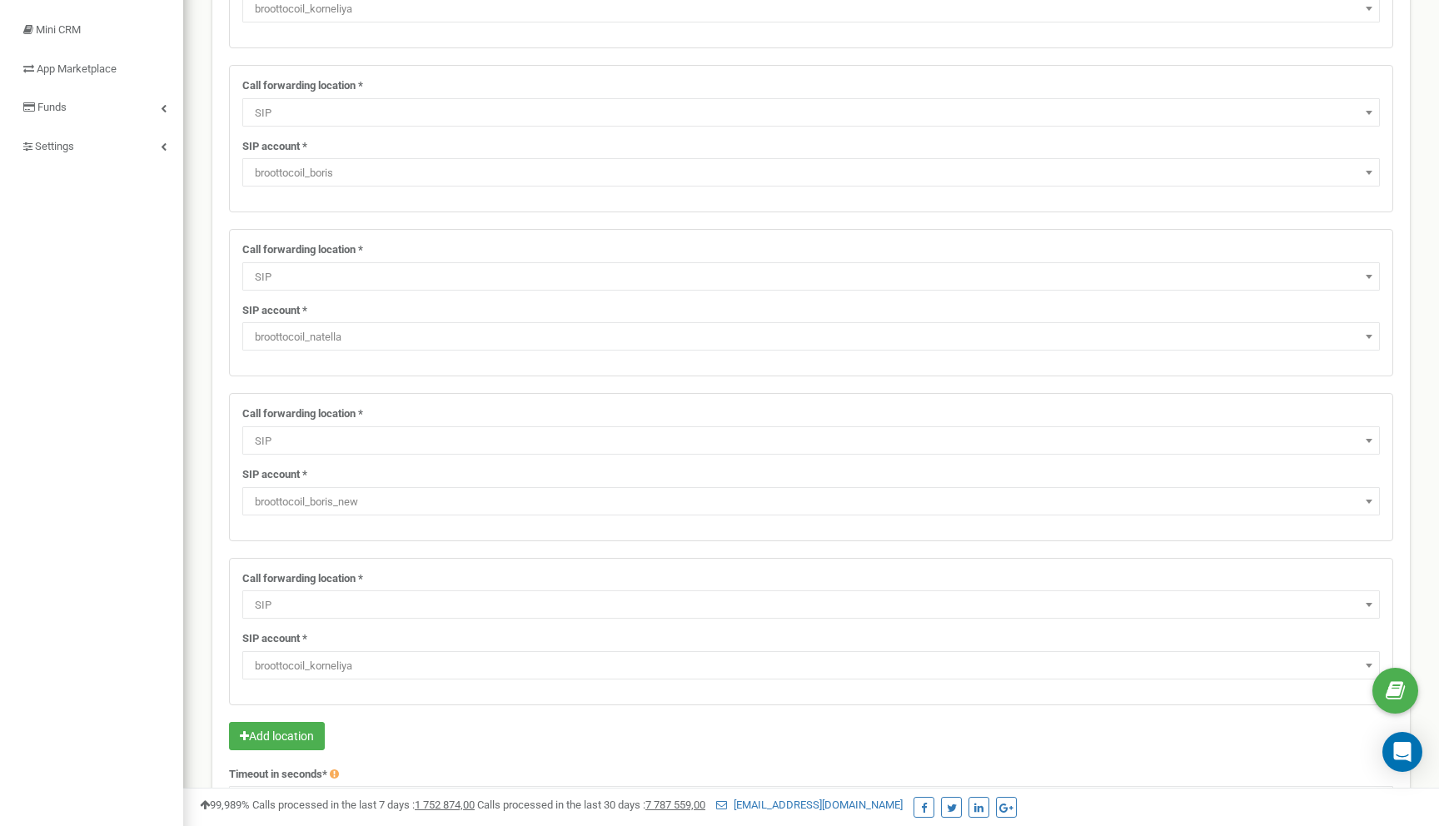
click at [312, 672] on span "broottocoil_korneliya" at bounding box center [811, 665] width 1126 height 23
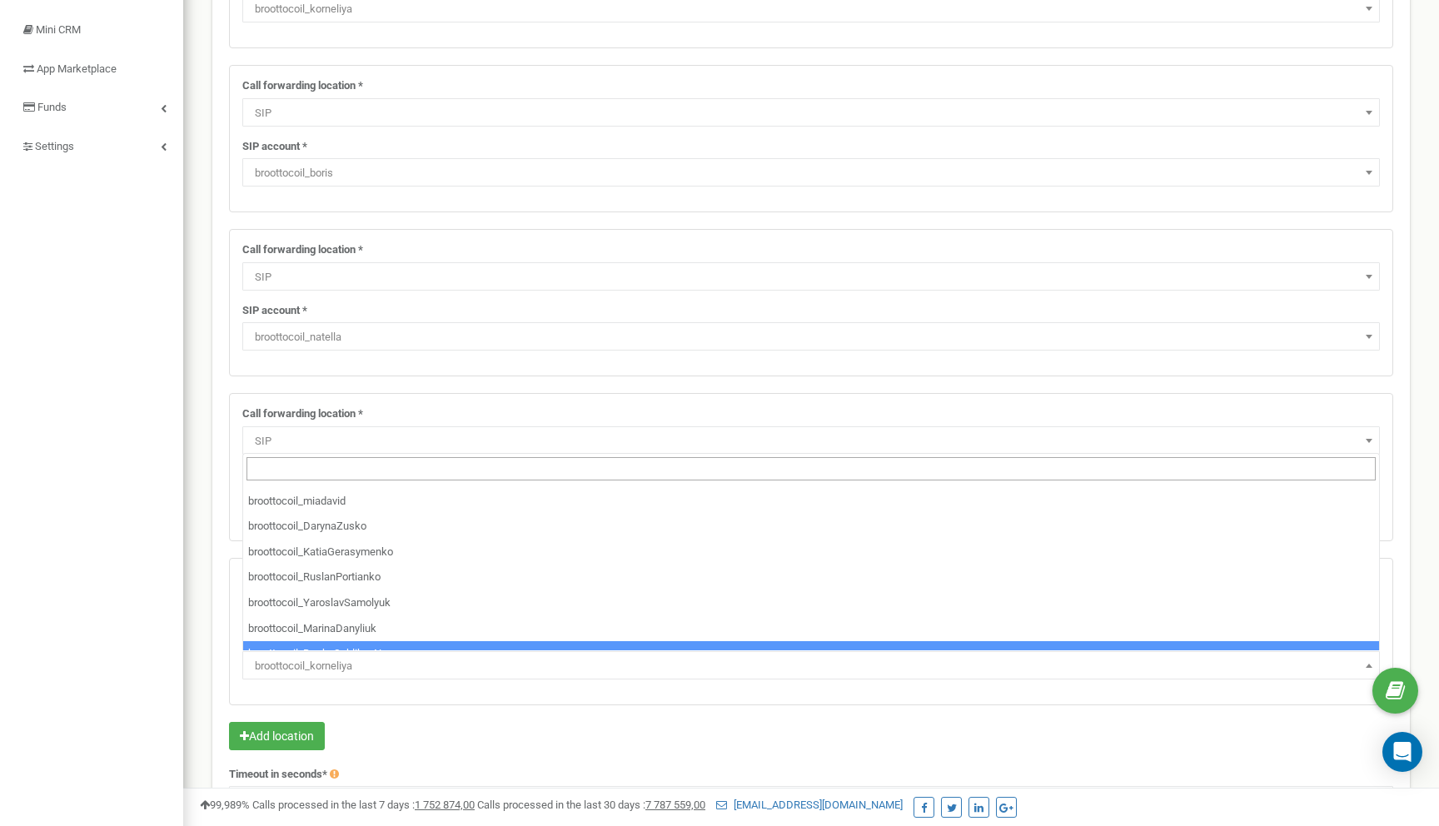
scroll to position [365, 0]
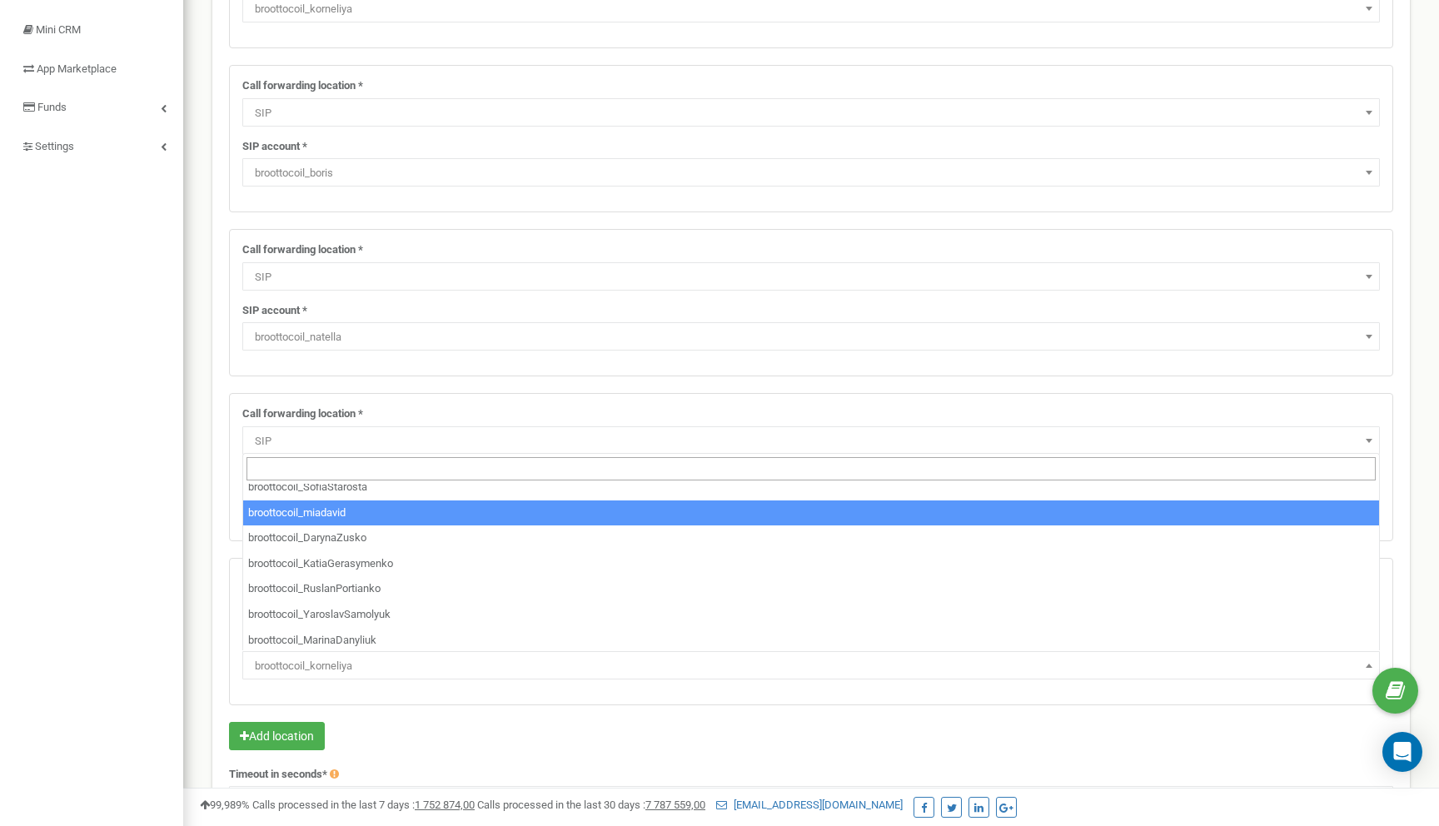
select select "broottocoil_miadavid"
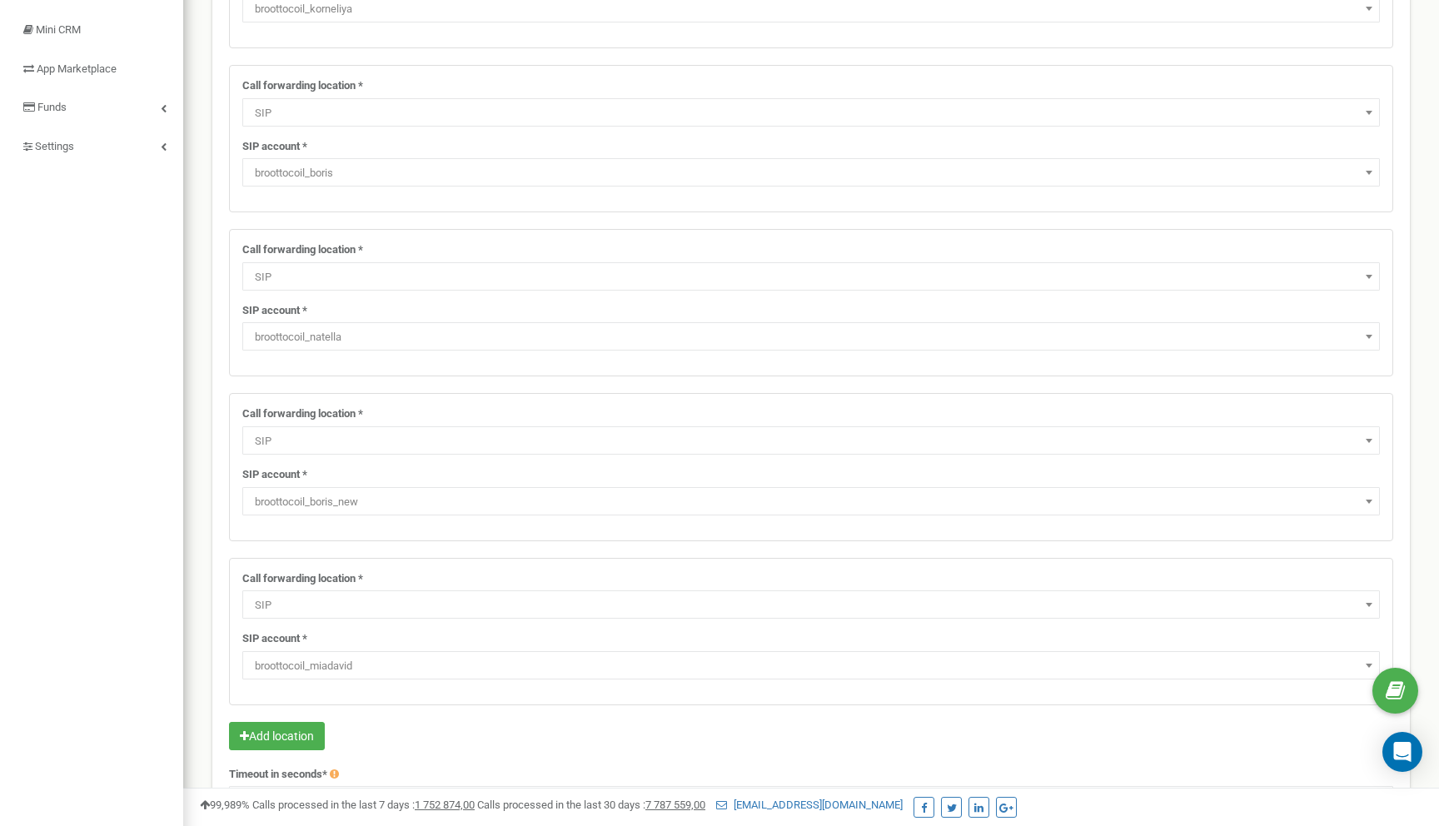
scroll to position [410, 0]
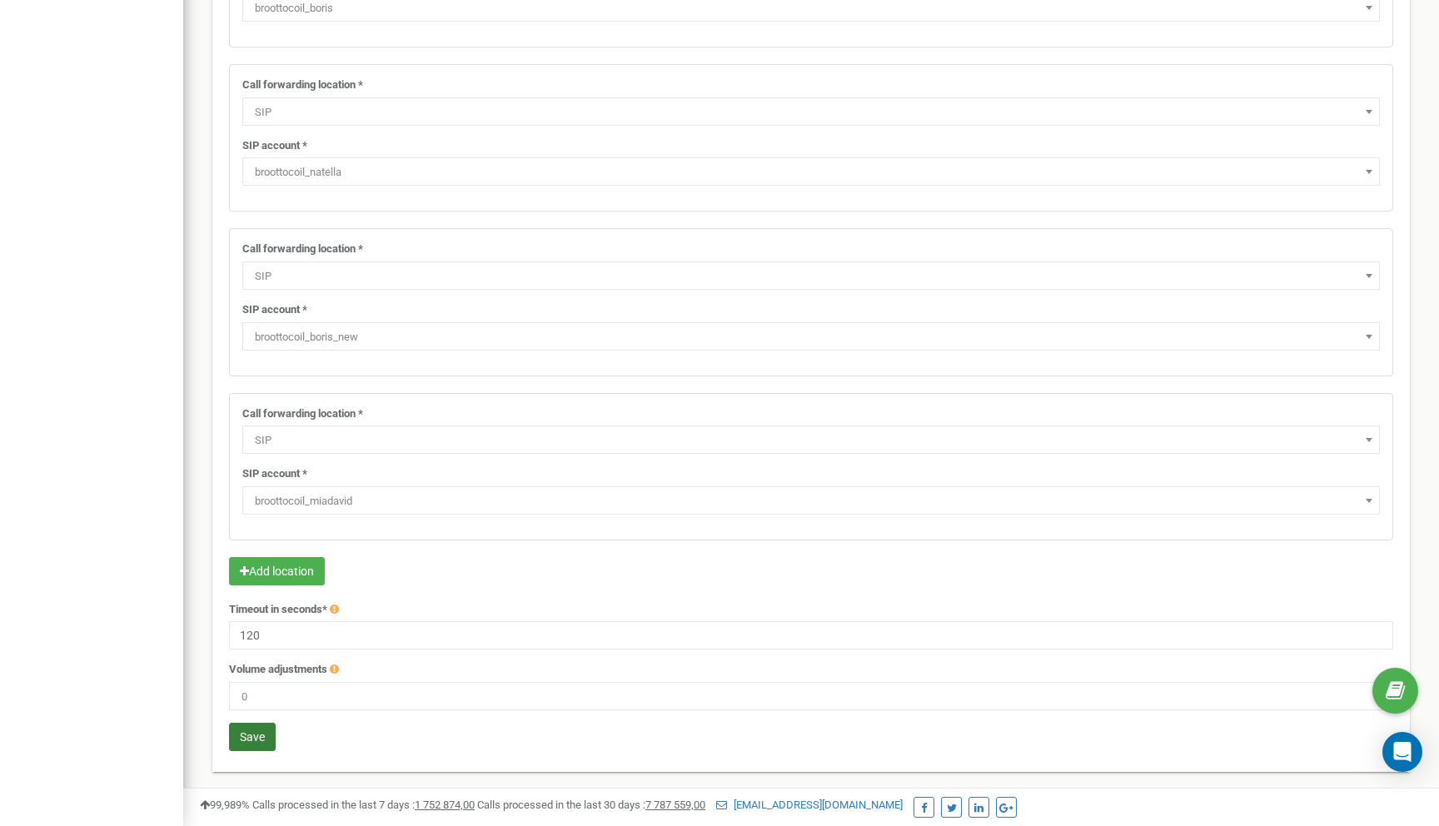
click at [258, 743] on button "Save" at bounding box center [252, 737] width 47 height 28
